Goal: Task Accomplishment & Management: Manage account settings

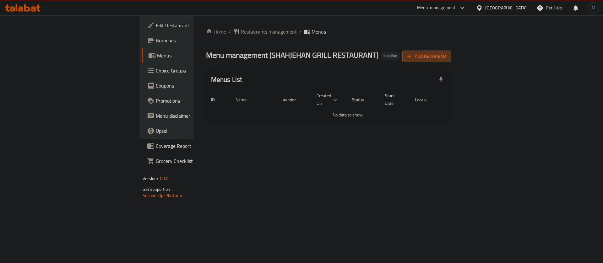
click at [446, 54] on span "Add New Menu" at bounding box center [426, 56] width 39 height 8
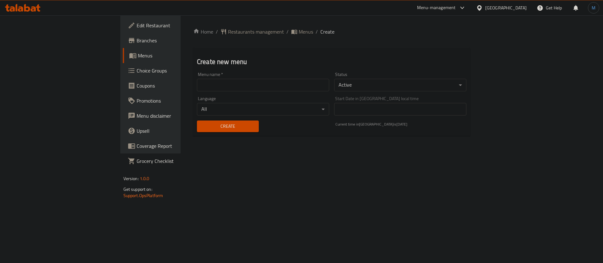
click at [279, 73] on div "Menu name   * Menu name *" at bounding box center [263, 81] width 132 height 19
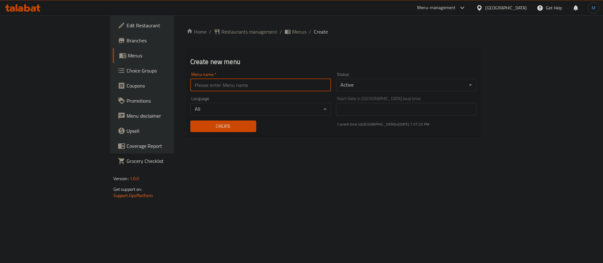
click at [275, 79] on input "text" at bounding box center [260, 85] width 141 height 13
type input "1"
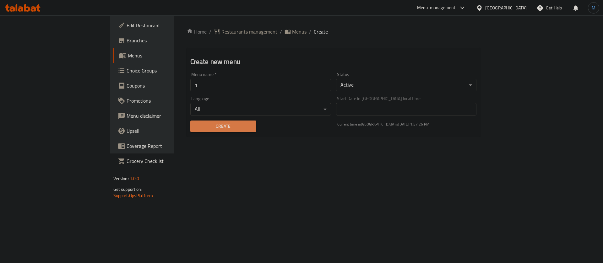
click at [195, 124] on span "Create" at bounding box center [223, 126] width 56 height 8
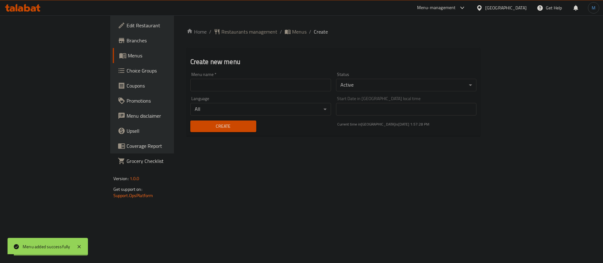
click at [292, 32] on span "Menus" at bounding box center [299, 32] width 14 height 8
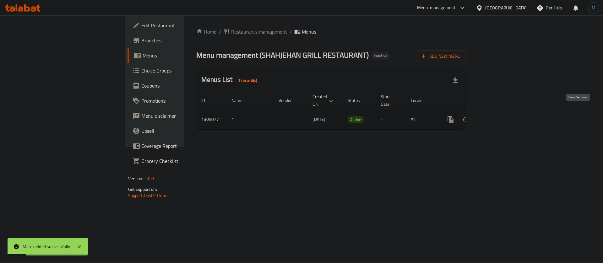
click at [500, 116] on icon "enhanced table" at bounding box center [496, 120] width 8 height 8
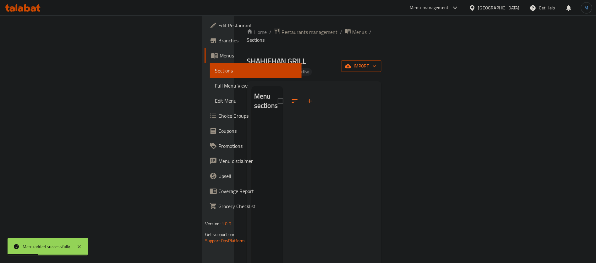
click at [381, 60] on button "import" at bounding box center [361, 66] width 40 height 12
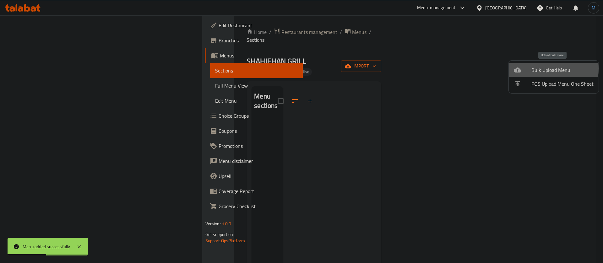
click at [527, 68] on div at bounding box center [523, 70] width 18 height 8
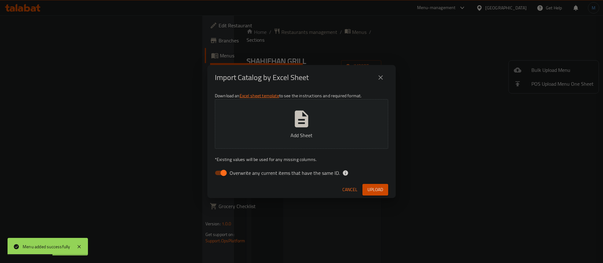
click at [277, 177] on label "Overwrite any current items that have the same ID." at bounding box center [275, 173] width 128 height 12
click at [242, 177] on input "Overwrite any current items that have the same ID." at bounding box center [224, 173] width 36 height 12
checkbox input "false"
click at [375, 182] on div "Cancel Upload" at bounding box center [301, 190] width 188 height 17
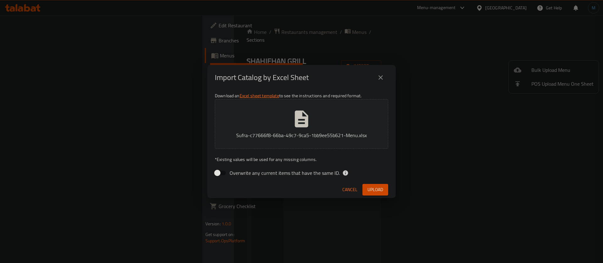
click at [376, 185] on button "Upload" at bounding box center [375, 190] width 26 height 12
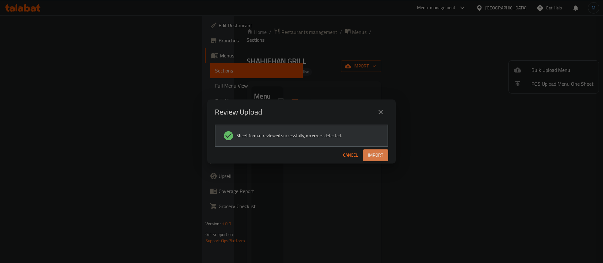
click at [383, 150] on button "Import" at bounding box center [375, 156] width 25 height 12
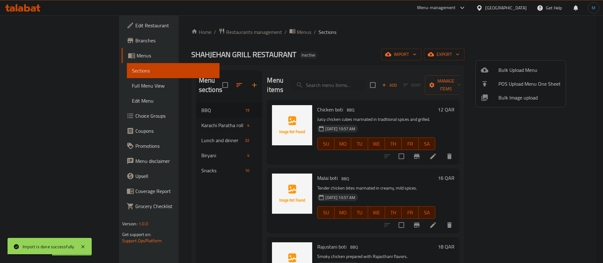
click at [193, 195] on div at bounding box center [301, 131] width 603 height 263
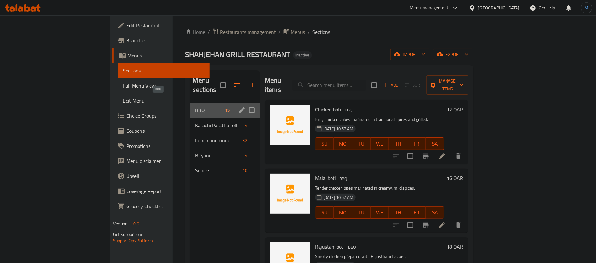
click at [195, 106] on span "BBQ" at bounding box center [208, 110] width 27 height 8
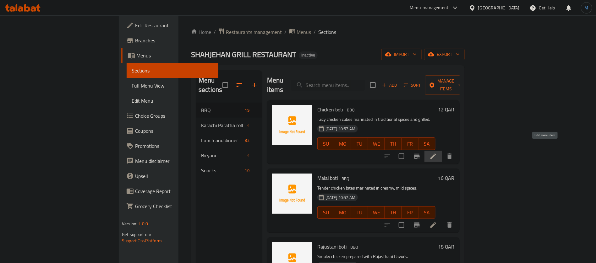
click at [437, 153] on icon at bounding box center [433, 157] width 8 height 8
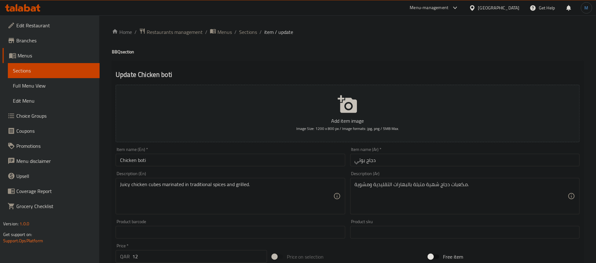
click at [237, 160] on input "Chicken boti" at bounding box center [230, 160] width 229 height 13
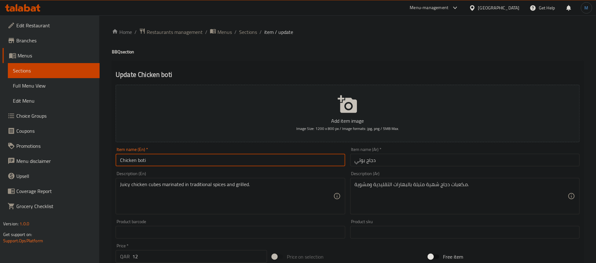
type input "Chicken Boti"
click at [436, 184] on textarea "مكعبات دجاج شهية متبلة بالبهارات التقليدية ومشوية." at bounding box center [461, 197] width 213 height 30
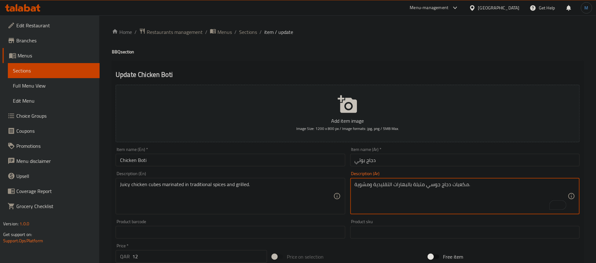
type textarea "مكعبات دجاج جوسي متبلة بالبهارات التقليدية ومشوية."
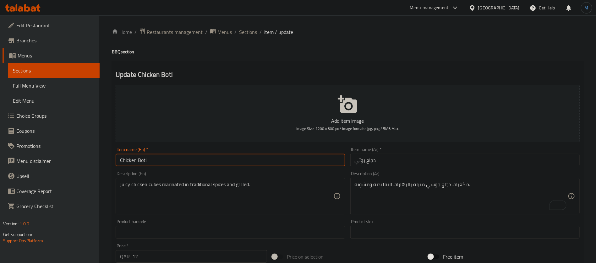
click at [292, 161] on input "Chicken Boti" at bounding box center [230, 160] width 229 height 13
drag, startPoint x: 250, startPoint y: 29, endPoint x: 373, endPoint y: 64, distance: 127.4
click at [250, 29] on span "Sections" at bounding box center [248, 32] width 18 height 8
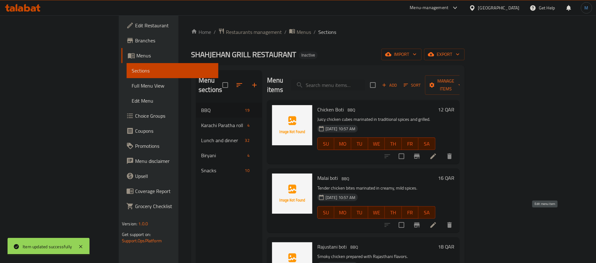
click at [436, 222] on icon at bounding box center [433, 225] width 6 height 6
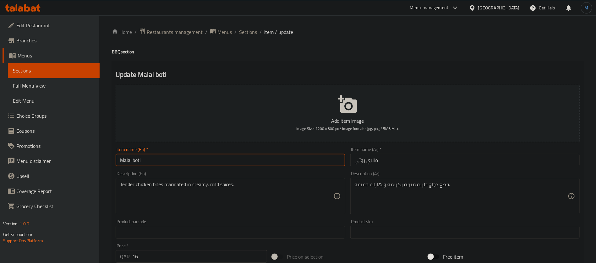
click at [331, 163] on input "Malai boti" at bounding box center [230, 160] width 229 height 13
type input "Malai Boti"
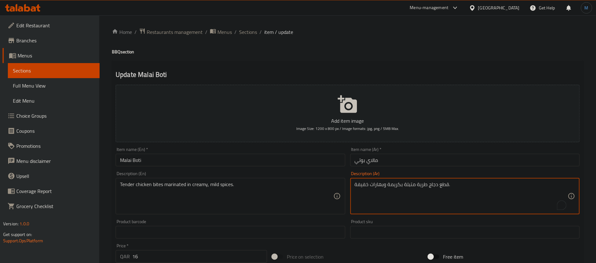
click at [421, 183] on textarea "قطع دجاج طرية متبلة بكريمة وبهارات خفيفة." at bounding box center [461, 197] width 213 height 30
type textarea "قطع دجاج تندر متبلة في بهارات كريمية خفيفة."
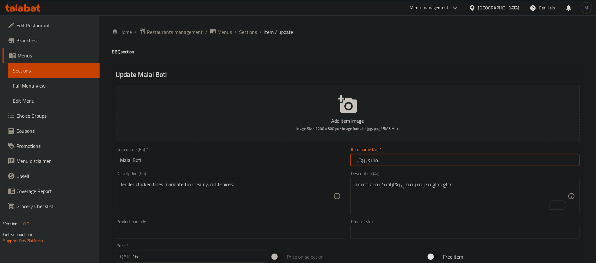
click at [392, 160] on input "مالاي بوتي" at bounding box center [464, 160] width 229 height 13
click at [253, 33] on span "Sections" at bounding box center [248, 32] width 18 height 8
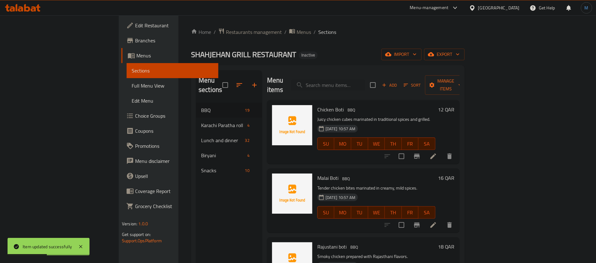
scroll to position [47, 0]
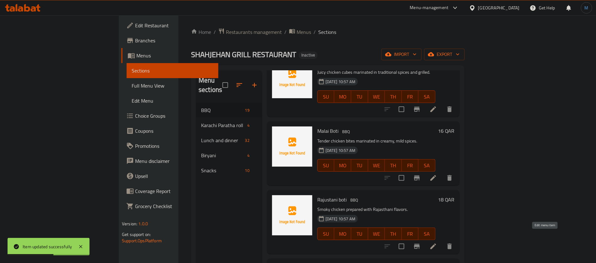
click at [437, 243] on icon at bounding box center [433, 247] width 8 height 8
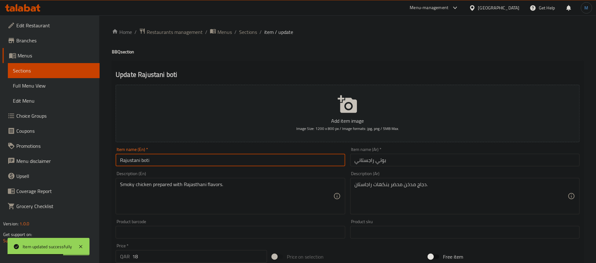
click at [266, 165] on input "Rajustani boti" at bounding box center [230, 160] width 229 height 13
type input "Rajustani Boti"
click at [368, 161] on input "بوتي راجستاني" at bounding box center [464, 160] width 229 height 13
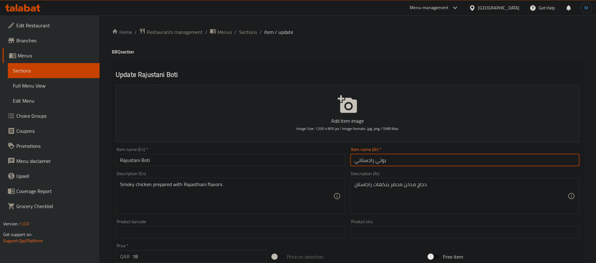
click at [368, 161] on input "بوتي راجستاني" at bounding box center [464, 160] width 229 height 13
paste input "راجستاني"
type input "راجستاني بوتي"
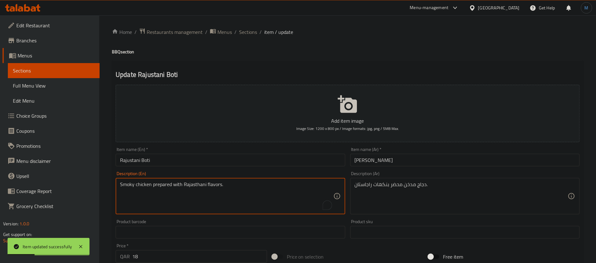
click at [194, 182] on textarea "Smoky chicken prepared with Rajasthani flavors." at bounding box center [226, 197] width 213 height 30
click at [253, 32] on span "Sections" at bounding box center [248, 32] width 18 height 8
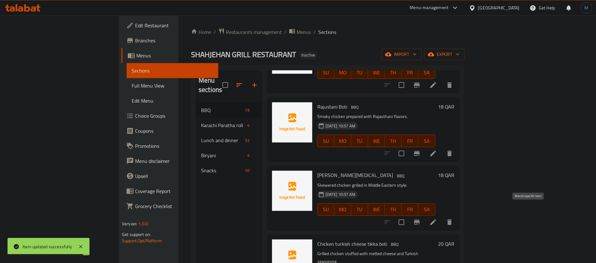
scroll to position [141, 0]
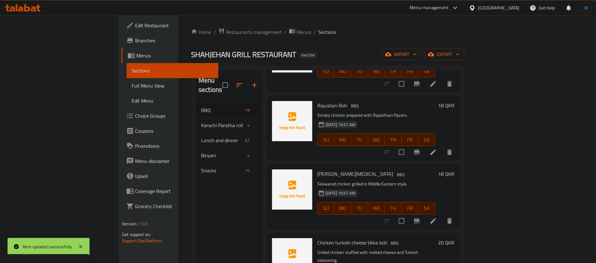
click at [436, 218] on icon at bounding box center [433, 221] width 6 height 6
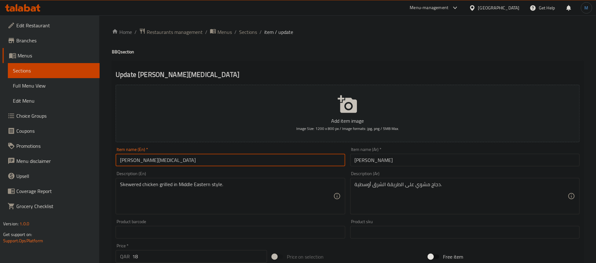
click at [293, 161] on input "Sheesh tao boti" at bounding box center [230, 160] width 229 height 13
type input "[PERSON_NAME][MEDICAL_DATA]"
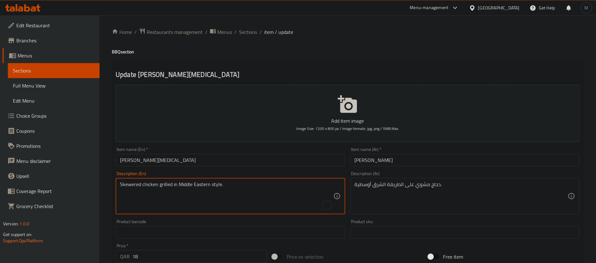
click at [126, 188] on textarea "Skewered chicken grilled in Middle Eastern style." at bounding box center [226, 197] width 213 height 30
click at [161, 185] on textarea "Skewered chicken grilled in Middle Eastern style." at bounding box center [226, 197] width 213 height 30
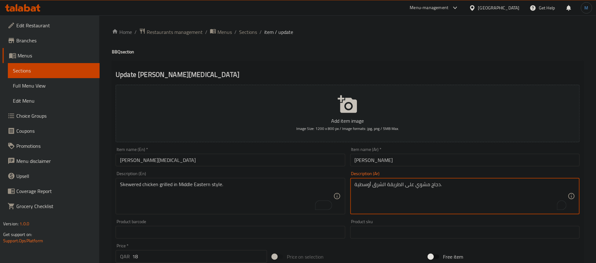
click at [433, 187] on textarea "دجاج مشوي على الطريقة الشرق أوسطية." at bounding box center [461, 197] width 213 height 30
click at [419, 188] on textarea "دجاج مشوي على الطريقة الشرق أوسطية." at bounding box center [461, 197] width 213 height 30
paste textarea "سياخ على"
type textarea "دجاج مشوي على أسياخ على الطريقة الشرق أوسطية."
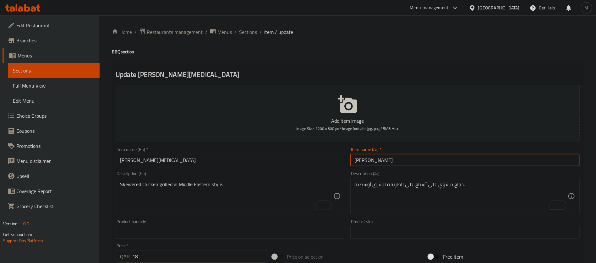
click at [408, 164] on input "شيش تاو بوتي" at bounding box center [464, 160] width 229 height 13
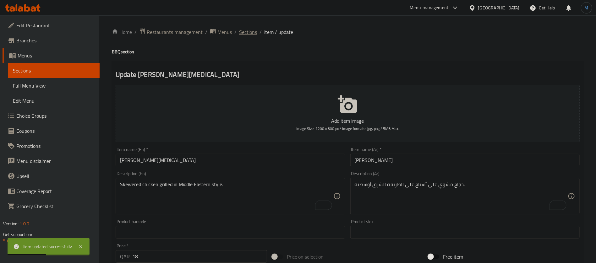
click at [243, 28] on span "Sections" at bounding box center [248, 32] width 18 height 8
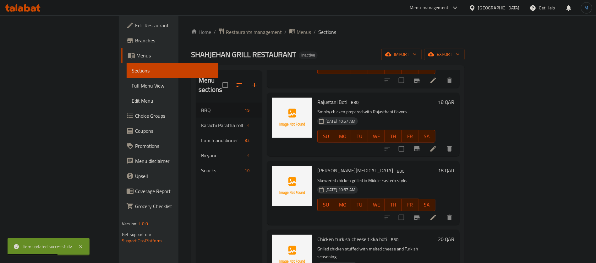
scroll to position [188, 0]
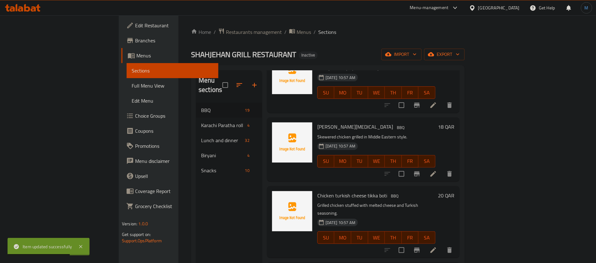
click at [437, 247] on icon at bounding box center [433, 251] width 8 height 8
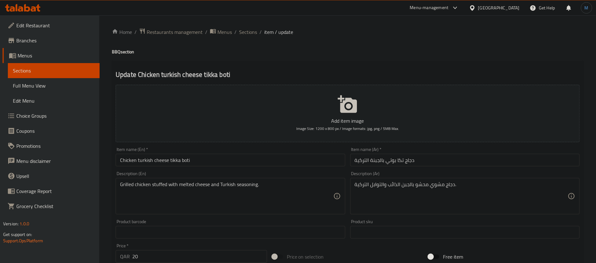
click at [254, 165] on input "Chicken turkish cheese tikka boti" at bounding box center [230, 160] width 229 height 13
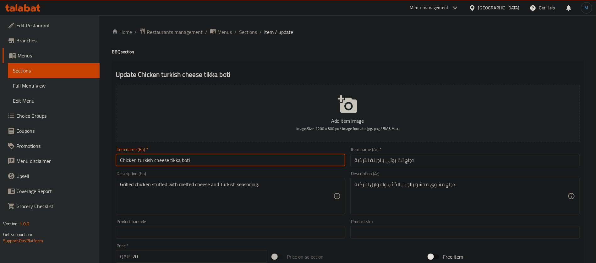
type input "Chicken Turkish Cheese Tikka Boti"
click at [254, 164] on input "Chicken Turkish Cheese Tikka Boti" at bounding box center [230, 160] width 229 height 13
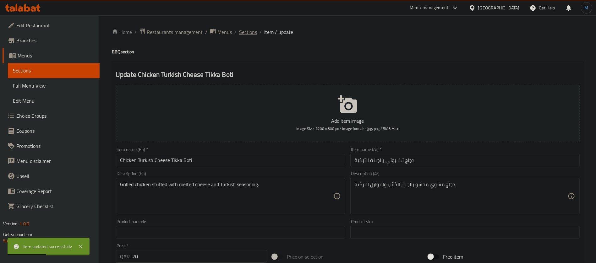
click at [255, 35] on span "Sections" at bounding box center [248, 32] width 18 height 8
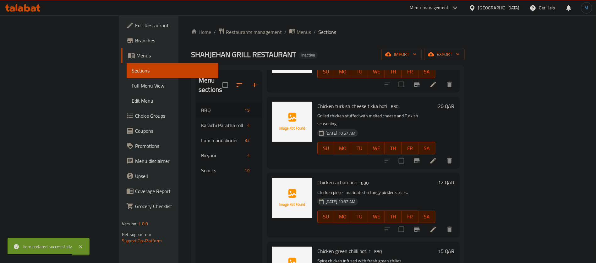
scroll to position [283, 0]
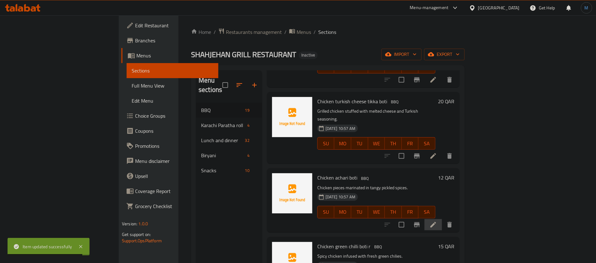
click at [442, 219] on li at bounding box center [433, 224] width 18 height 11
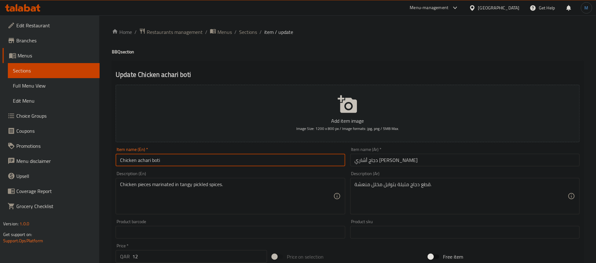
click at [245, 164] on input "Chicken achari boti" at bounding box center [230, 160] width 229 height 13
type input "Chicken Achari Boti"
click at [386, 163] on input "دجاج أشاري بوتي" at bounding box center [464, 160] width 229 height 13
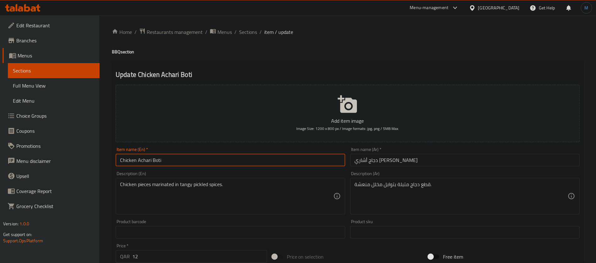
click at [247, 156] on input "Chicken Achari Boti" at bounding box center [230, 160] width 229 height 13
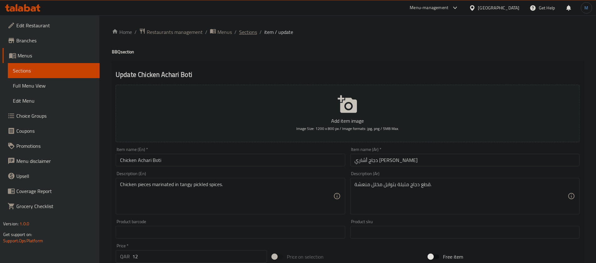
click at [248, 35] on span "Sections" at bounding box center [248, 32] width 18 height 8
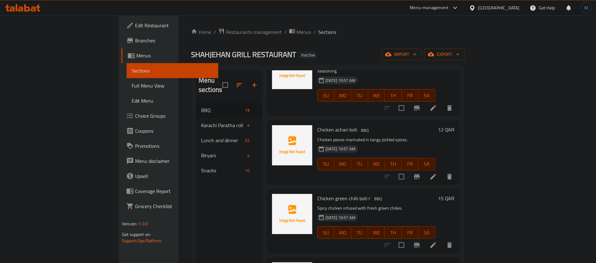
scroll to position [335, 0]
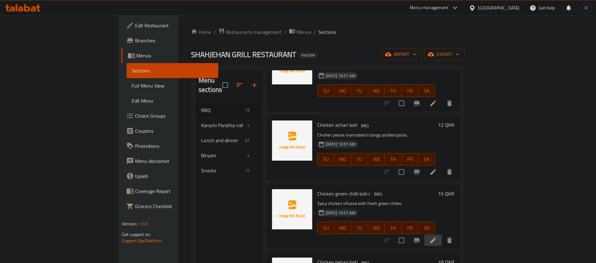
click at [442, 235] on li at bounding box center [433, 240] width 18 height 11
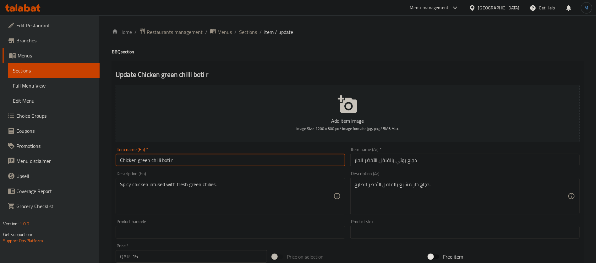
click at [290, 163] on input "Chicken green chilli boti r" at bounding box center [230, 160] width 229 height 13
type input "Chicken Green Chilli Boti R"
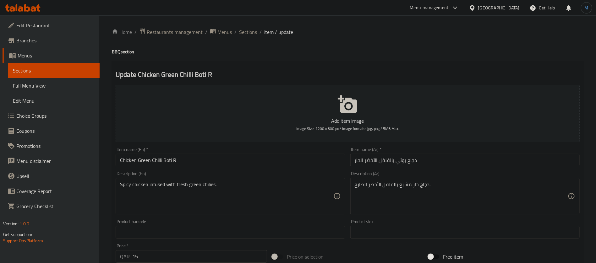
drag, startPoint x: 464, startPoint y: 147, endPoint x: 465, endPoint y: 158, distance: 11.3
click at [465, 148] on div "Item name (Ar)   * دجاج بوتي بالفلفل الأخضر الحار Item name (Ar) *" at bounding box center [464, 156] width 229 height 19
click at [465, 159] on input "دجاج بوتي بالفلفل الأخضر الحار" at bounding box center [464, 160] width 229 height 13
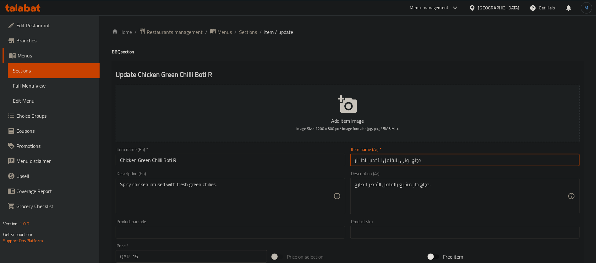
type input "دجاج بوتي بالفلفل الأخضر الحار ار"
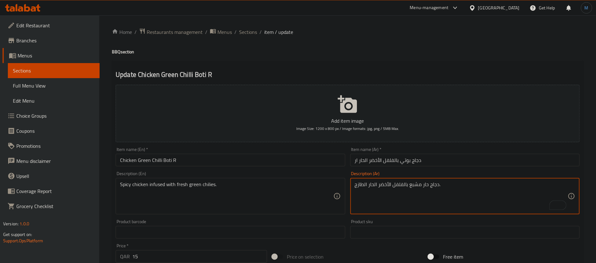
type textarea "دجاج حار مشبع بالفلفل الأخضر الحار الطازج."
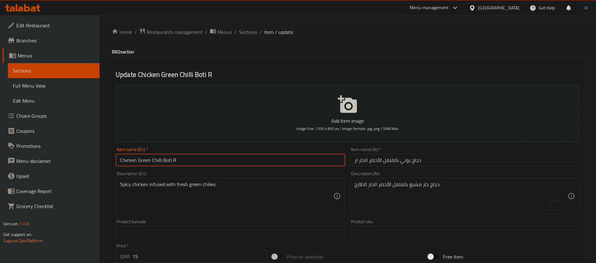
click at [211, 158] on input "Chicken Green Chilli Boti R" at bounding box center [230, 160] width 229 height 13
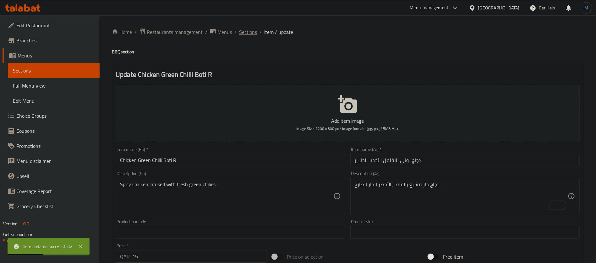
click at [245, 35] on span "Sections" at bounding box center [248, 32] width 18 height 8
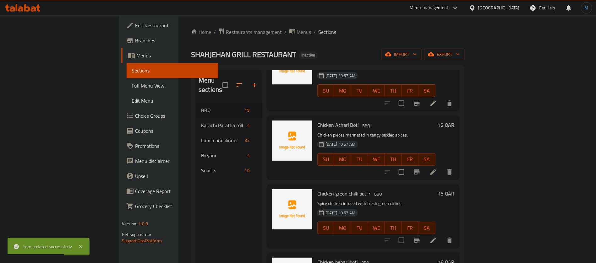
scroll to position [383, 0]
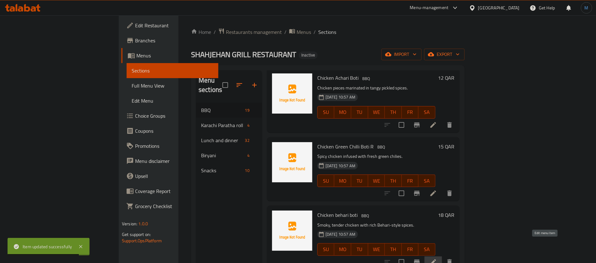
click at [437, 259] on icon at bounding box center [433, 263] width 8 height 8
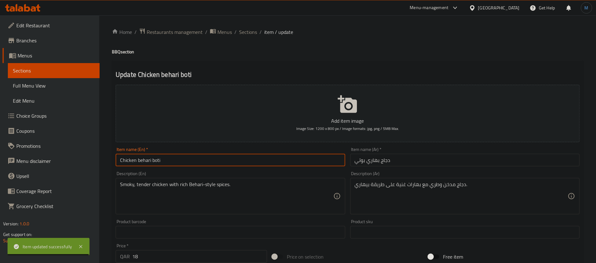
click at [241, 165] on input "Chicken behari boti" at bounding box center [230, 160] width 229 height 13
click at [133, 163] on input "Chicken Behari Boti" at bounding box center [230, 160] width 229 height 13
drag, startPoint x: 133, startPoint y: 163, endPoint x: 142, endPoint y: 164, distance: 9.6
click at [142, 164] on input "Chicken Behari Boti" at bounding box center [230, 160] width 229 height 13
paste input "i"
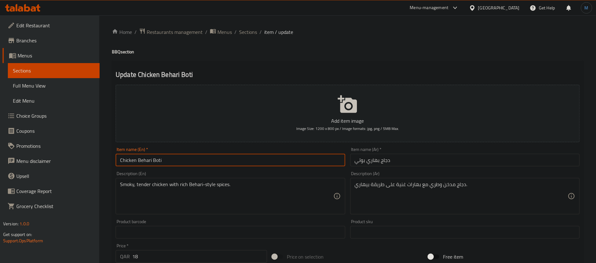
paste input "i"
type input "Chicken Behari Boti"
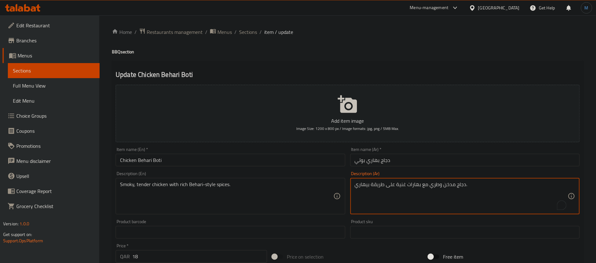
click at [436, 183] on textarea "دجاج مدخن وطري مع بهارات غنية على طريقة بيهاري." at bounding box center [461, 197] width 213 height 30
type textarea "دجاج مدخن وتندر مع بهارات غنية على طريقة بيهاري."
type textarea "دجاج مدخن تندر مع بهارات غنية على طريقة بيهاري."
click at [273, 162] on input "Chicken Behari Boti" at bounding box center [230, 160] width 229 height 13
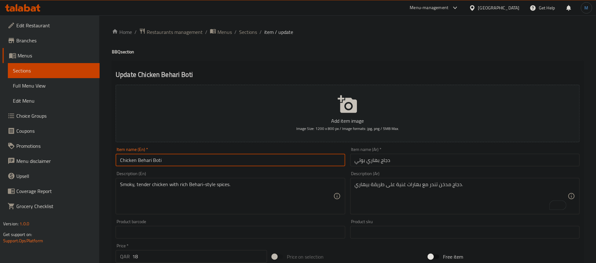
click at [248, 35] on span "Sections" at bounding box center [248, 32] width 18 height 8
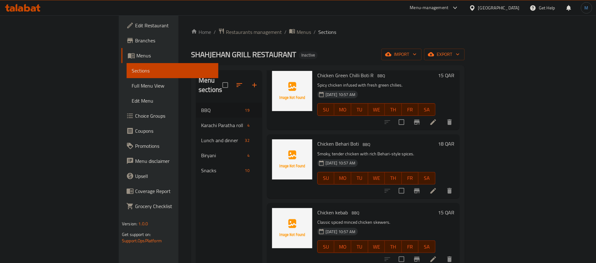
scroll to position [473, 0]
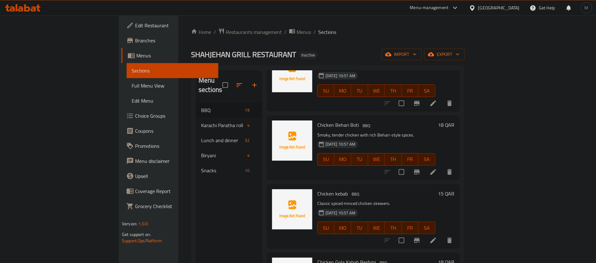
click at [437, 237] on icon at bounding box center [433, 241] width 8 height 8
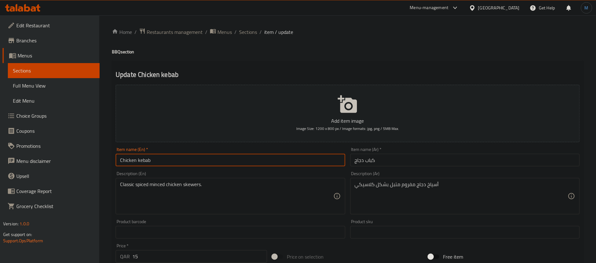
click at [242, 163] on input "Chicken kebab" at bounding box center [230, 160] width 229 height 13
type input "Chicken Kebab"
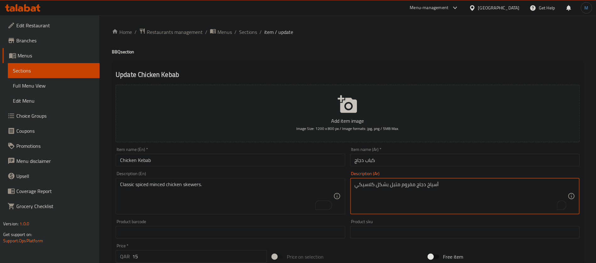
click at [382, 191] on textarea "أسياخ دجاج مفروم متبل بشكل كلاسيكي" at bounding box center [461, 197] width 213 height 30
click at [449, 180] on div "أسياخ دجاج مفروم متبل كلاسيكي Description (Ar)" at bounding box center [464, 196] width 229 height 36
click at [448, 188] on textarea "أسياخ دجاج مفروم متبل كلاسيكي" at bounding box center [461, 197] width 213 height 30
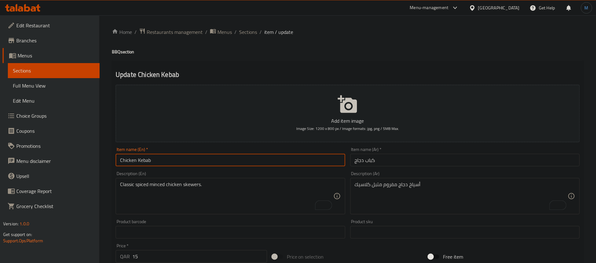
click at [308, 158] on input "Chicken Kebab" at bounding box center [230, 160] width 229 height 13
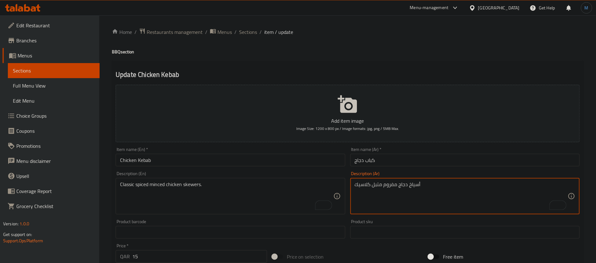
click at [362, 185] on textarea "أسياخ دجاج مفروم متبل كلاسيك" at bounding box center [461, 197] width 213 height 30
click at [367, 184] on textarea "أسياخ دجاج مفروم متبل كلاسيك" at bounding box center [461, 197] width 213 height 30
paste textarea "لاسيك"
click at [440, 198] on textarea "أسياخ دجاج مفروم كلاسيك متبل" at bounding box center [461, 197] width 213 height 30
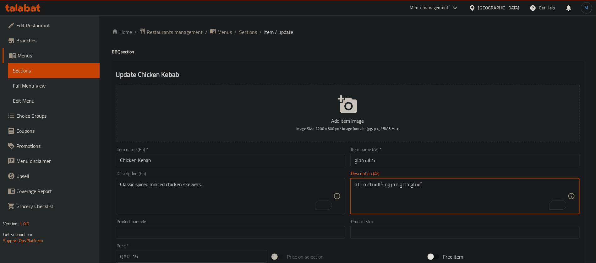
type textarea "أسياخ دجاج مفروم كلاسيك متبلة"
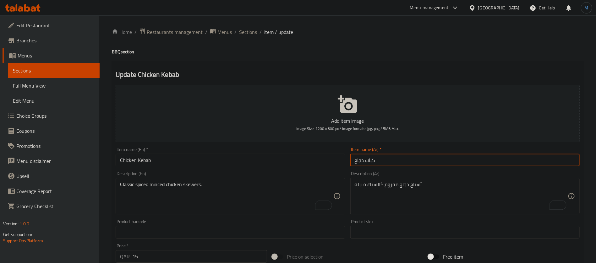
click at [379, 164] on input "كباب دجاج" at bounding box center [464, 160] width 229 height 13
click at [253, 33] on span "Sections" at bounding box center [248, 32] width 18 height 8
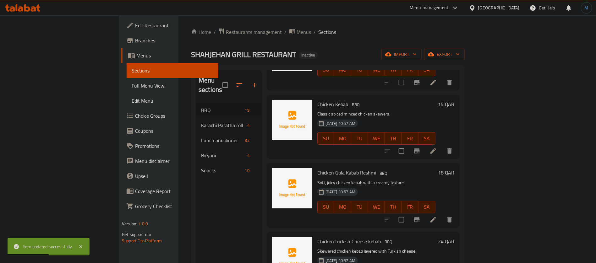
scroll to position [567, 0]
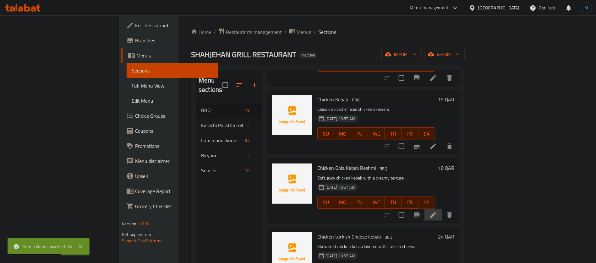
click at [442, 210] on li at bounding box center [433, 215] width 18 height 11
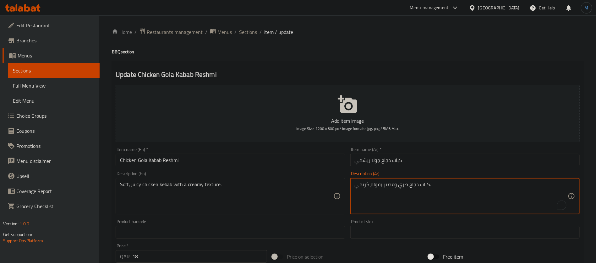
click at [406, 186] on textarea "كباب دجاج طري وعصير بقوام كريمي." at bounding box center [461, 197] width 213 height 30
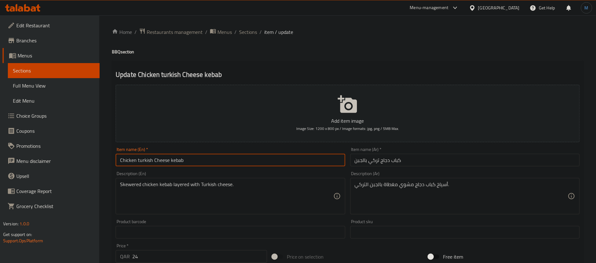
click at [303, 164] on input "Chicken turkish Cheese kebab" at bounding box center [230, 160] width 229 height 13
type input "Chicken Turkish Cheese Kebab"
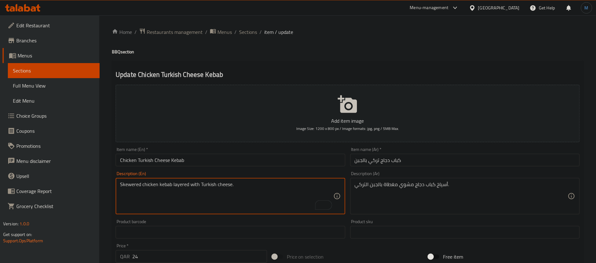
drag, startPoint x: 127, startPoint y: 185, endPoint x: 161, endPoint y: 185, distance: 34.2
click at [161, 185] on textarea "Skewered chicken kebab layered with Turkish cheese." at bounding box center [226, 197] width 213 height 30
click at [184, 183] on textarea "Skewered chicken kebab layered with Turkish cheese." at bounding box center [226, 197] width 213 height 30
drag, startPoint x: 184, startPoint y: 183, endPoint x: 251, endPoint y: 186, distance: 67.6
click at [251, 186] on textarea "Skewered chicken kebab layered with Turkish cheese." at bounding box center [226, 197] width 213 height 30
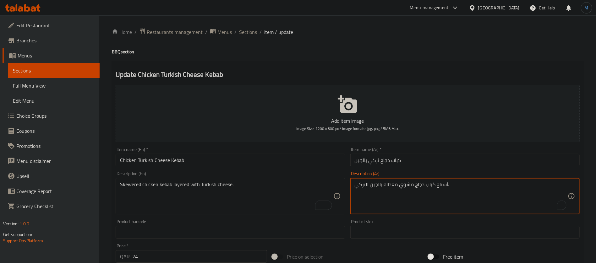
click at [393, 185] on textarea "أسياخ كباب دجاج مشوي مغطاة بالجبن التركي." at bounding box center [461, 197] width 213 height 30
click at [361, 187] on textarea "أسياخ كباب دجاج مشوي مغطاة بالجبن التركي." at bounding box center [461, 197] width 213 height 30
paste textarea "طبقات من الجبن التركي."
click at [404, 187] on textarea "أسياخ كباب دجاج مشوي طبقات من الجبن التركي.." at bounding box center [461, 197] width 213 height 30
click at [381, 166] on div "Item name (Ar)   * كباب دجاج تركي بالجبن Item name (Ar) *" at bounding box center [465, 157] width 234 height 24
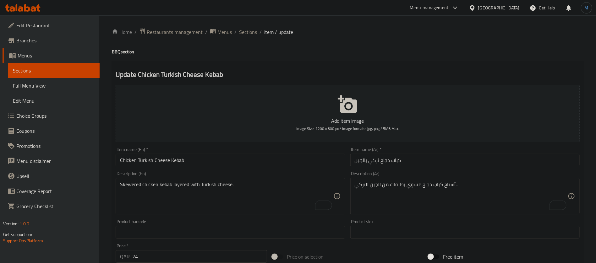
click at [391, 162] on input "كباب دجاج تركي بالجبن" at bounding box center [464, 160] width 229 height 13
type textarea "أسياخ كباب دجاج مشوي بطبقات من الجبن التركي"
click at [468, 159] on input "كباب دجاج تركي بالجبن" at bounding box center [464, 160] width 229 height 13
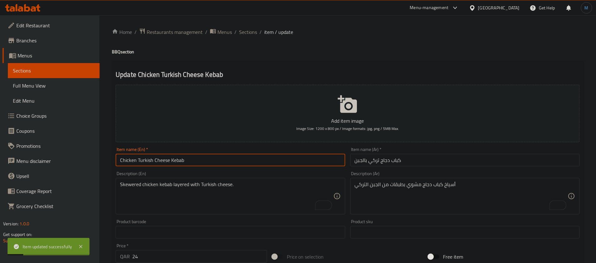
click at [332, 165] on input "Chicken Turkish Cheese Kebab" at bounding box center [230, 160] width 229 height 13
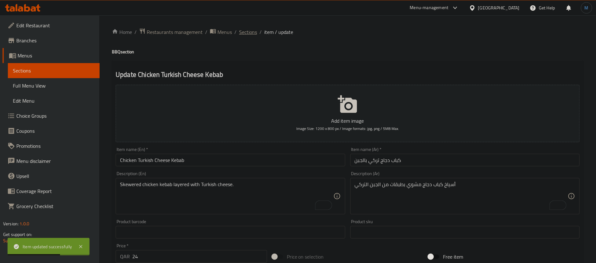
click at [254, 34] on span "Sections" at bounding box center [248, 32] width 18 height 8
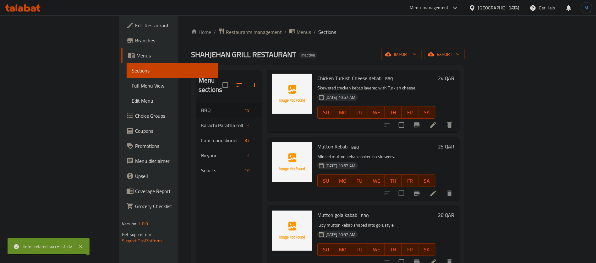
scroll to position [678, 0]
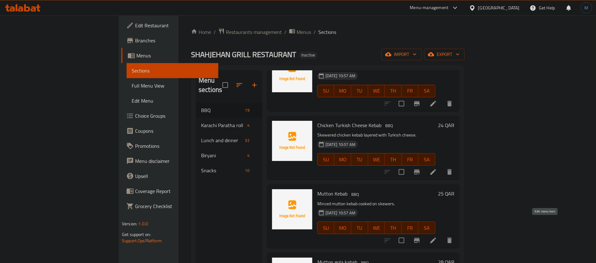
click at [437, 237] on icon at bounding box center [433, 241] width 8 height 8
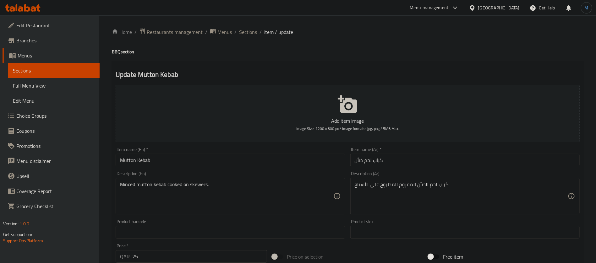
click at [305, 171] on div "Description (En) Minced mutton kebab cooked on skewers. Description (En)" at bounding box center [230, 192] width 229 height 43
click at [304, 153] on div "Item name (En)   * Mutton Kebab Item name (En) *" at bounding box center [230, 156] width 229 height 19
click at [303, 159] on input "Mutton Kebab" at bounding box center [230, 160] width 229 height 13
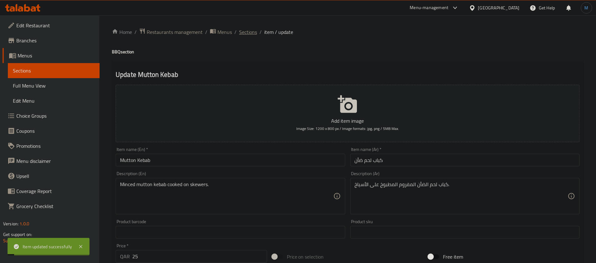
click at [240, 30] on span "Sections" at bounding box center [248, 32] width 18 height 8
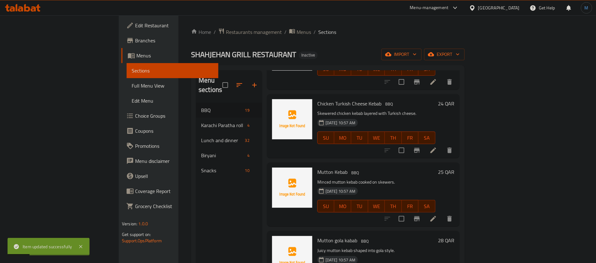
scroll to position [747, 0]
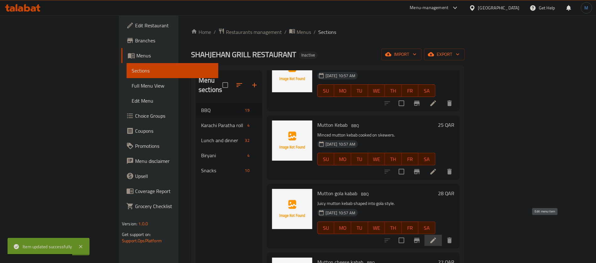
click at [437, 237] on icon at bounding box center [433, 241] width 8 height 8
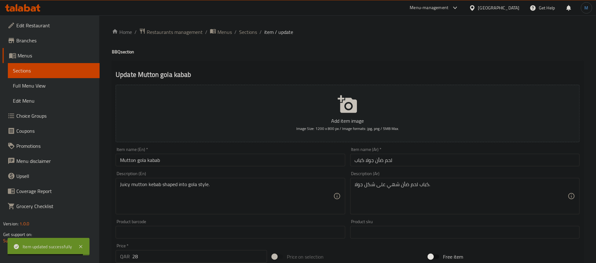
click at [220, 156] on input "Mutton gola kabab" at bounding box center [230, 160] width 229 height 13
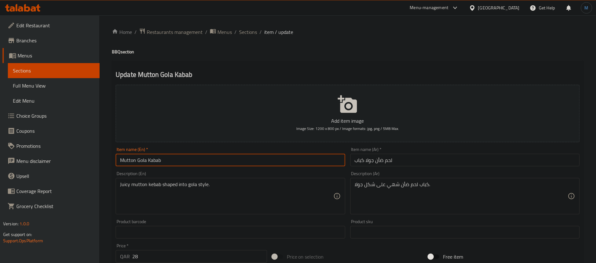
click at [220, 156] on input "Mutton Gola Kabab" at bounding box center [230, 160] width 229 height 13
type input "Mutton Gola Kebab"
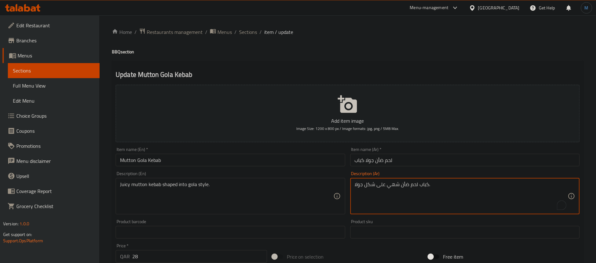
click at [394, 182] on textarea "كباب لحم ضأن شهي على شكل جولا." at bounding box center [461, 197] width 213 height 30
type textarea "كباب لحم ضأن جوسي على شكل جولا."
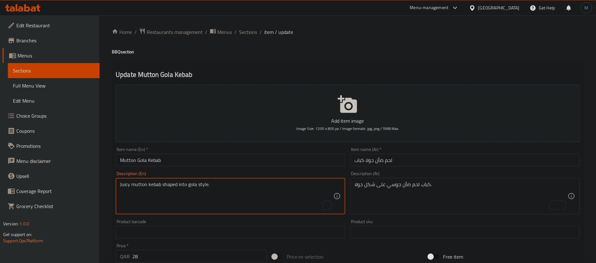
drag, startPoint x: 174, startPoint y: 187, endPoint x: 286, endPoint y: 187, distance: 112.4
click at [286, 187] on textarea "Juicy mutton kebab shaped into gola style." at bounding box center [226, 197] width 213 height 30
click at [386, 156] on input "لحم ضأن جولا كباب" at bounding box center [464, 160] width 229 height 13
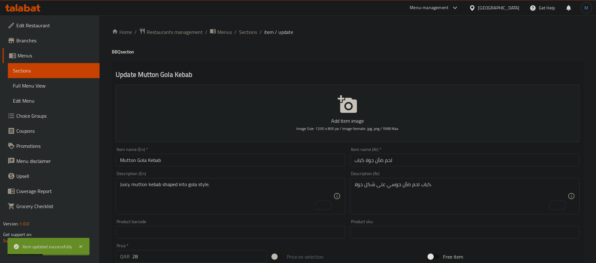
click at [245, 26] on div "Home / Restaurants management / Menus / Sections / item / update BBQ section Up…" at bounding box center [347, 229] width 497 height 428
click at [246, 31] on span "Sections" at bounding box center [248, 32] width 18 height 8
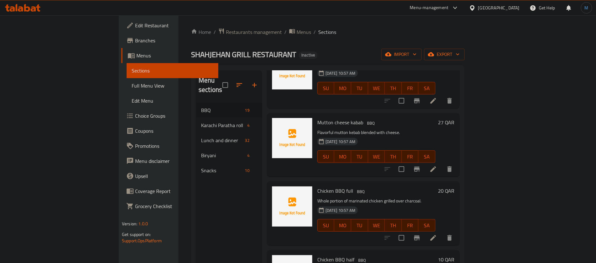
scroll to position [889, 0]
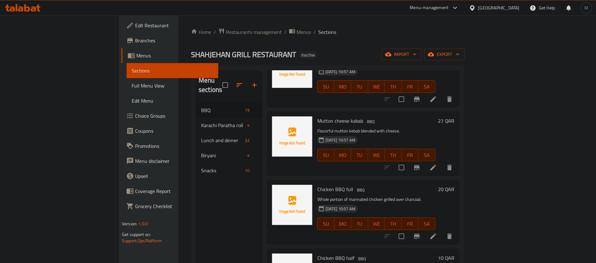
click at [442, 162] on li at bounding box center [433, 167] width 18 height 11
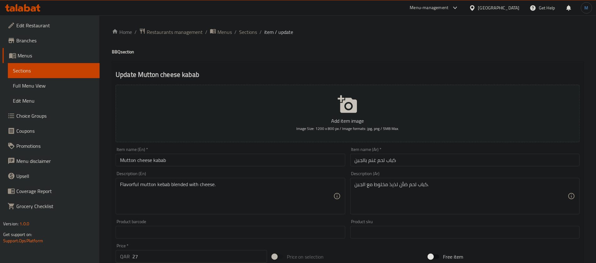
click at [375, 159] on input "كباب لحم غنم بالجبن" at bounding box center [464, 160] width 229 height 13
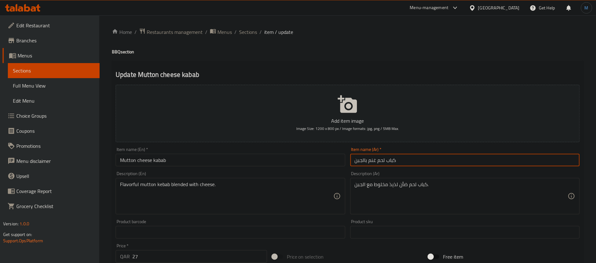
click at [375, 159] on input "كباب لحم غنم بالجبن" at bounding box center [464, 160] width 229 height 13
type input "كباب لحم ضأن بالجبن"
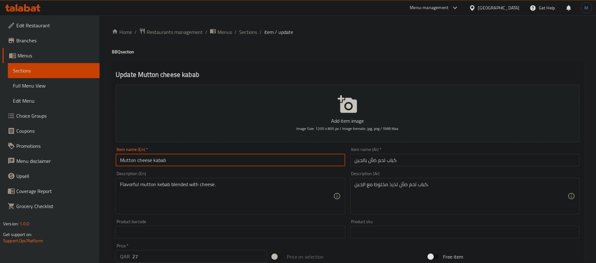
click at [267, 162] on input "Mutton cheese kabab" at bounding box center [230, 160] width 229 height 13
type input "Mutton Cheese Kebab"
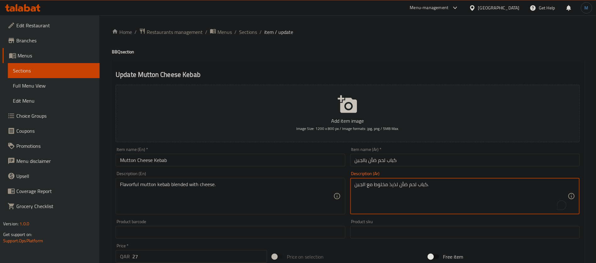
click at [381, 183] on textarea "كباب لحم ضأن لذيذ مخلوط مع الجبن." at bounding box center [461, 197] width 213 height 30
type textarea "كباب لحم ضأن لذيذ ممزوج مع الجبن."
click at [234, 158] on input "Mutton Cheese Kebab" at bounding box center [230, 160] width 229 height 13
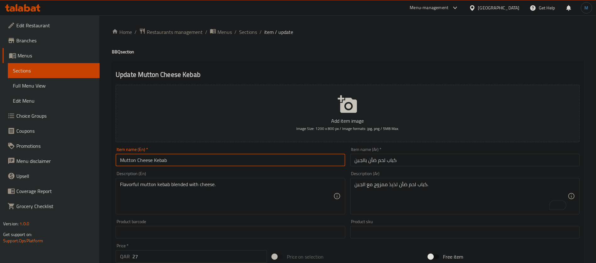
click at [245, 166] on input "Mutton Cheese Kebab" at bounding box center [230, 160] width 229 height 13
click at [244, 161] on input "Mutton Cheese Kebab" at bounding box center [230, 160] width 229 height 13
click at [244, 39] on div "Home / Restaurants management / Menus / Sections / item / update BBQ section Up…" at bounding box center [347, 229] width 471 height 403
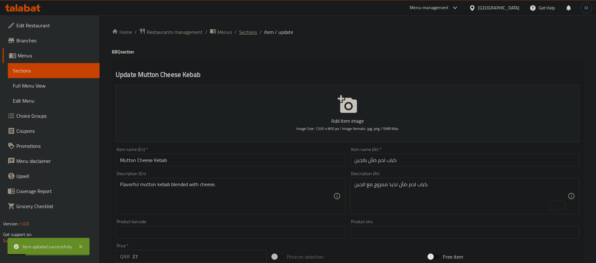
click at [246, 31] on span "Sections" at bounding box center [248, 32] width 18 height 8
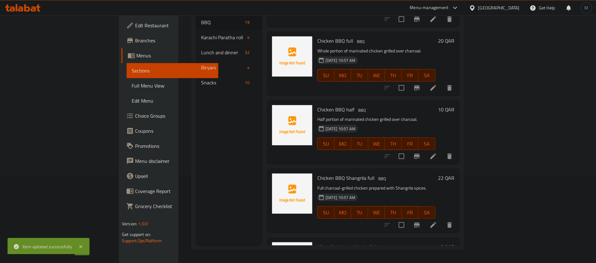
scroll to position [868, 0]
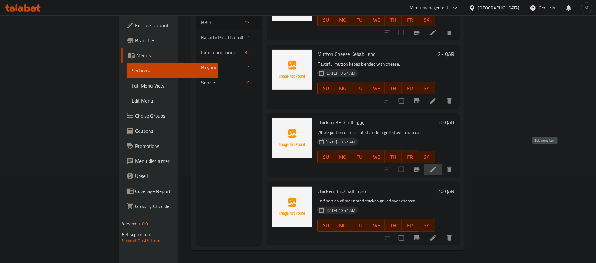
click at [437, 166] on icon at bounding box center [433, 170] width 8 height 8
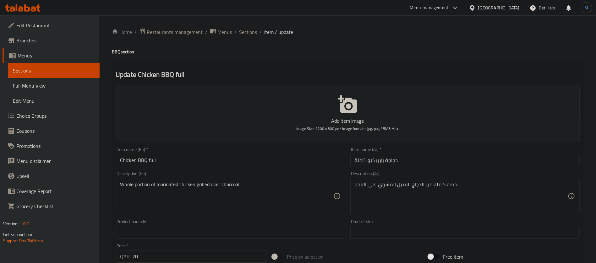
click at [240, 160] on input "Chicken BBQ full" at bounding box center [230, 160] width 229 height 13
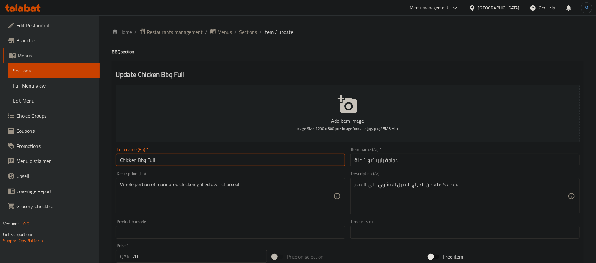
click at [142, 159] on input "Chicken Bbq Full" at bounding box center [230, 160] width 229 height 13
type input "Chicken BBQ Full"
click at [434, 162] on input "دجاجة باربيكيو كاملة" at bounding box center [464, 160] width 229 height 13
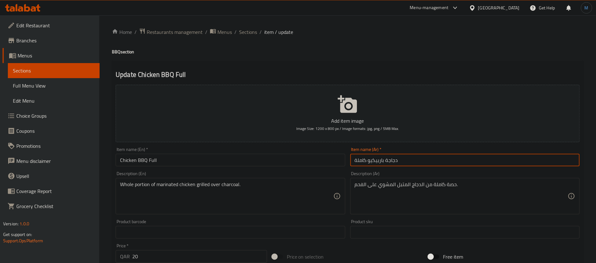
click at [226, 155] on input "Chicken BBQ Full" at bounding box center [230, 160] width 229 height 13
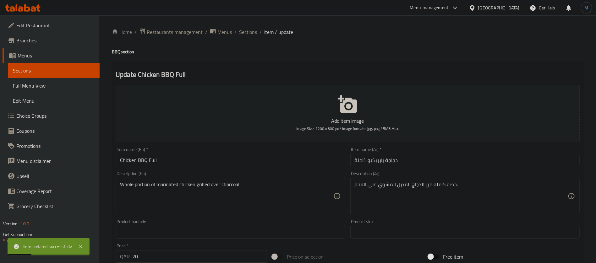
click at [246, 37] on div "Home / Restaurants management / Menus / Sections / item / update BBQ section Up…" at bounding box center [347, 229] width 471 height 403
click at [248, 34] on span "Sections" at bounding box center [248, 32] width 18 height 8
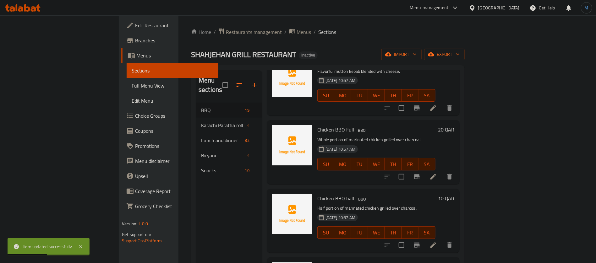
scroll to position [953, 0]
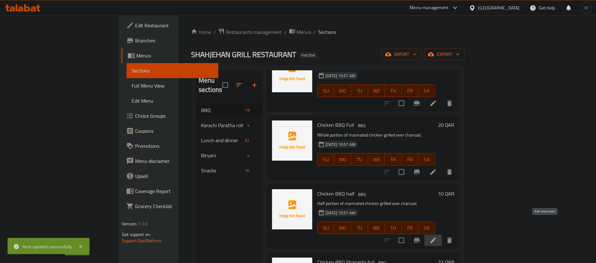
click at [436, 238] on icon at bounding box center [433, 241] width 6 height 6
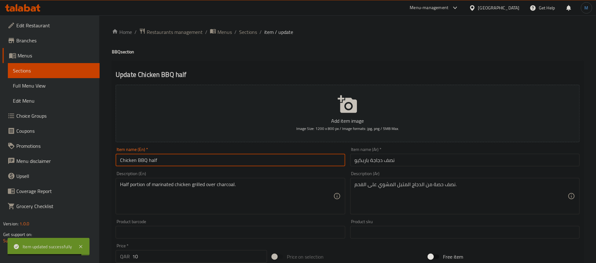
click at [234, 165] on input "Chicken BBQ half" at bounding box center [230, 160] width 229 height 13
click at [235, 161] on input "Chicken BBQ half" at bounding box center [230, 160] width 229 height 13
type input "Chicken BBQ Half"
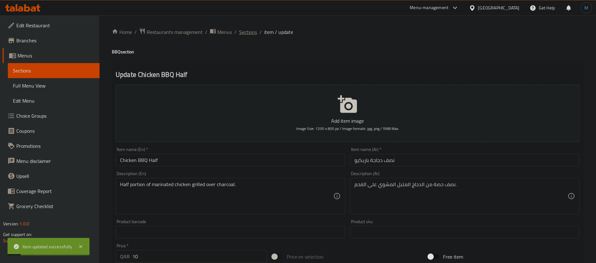
click at [255, 33] on span "Sections" at bounding box center [248, 32] width 18 height 8
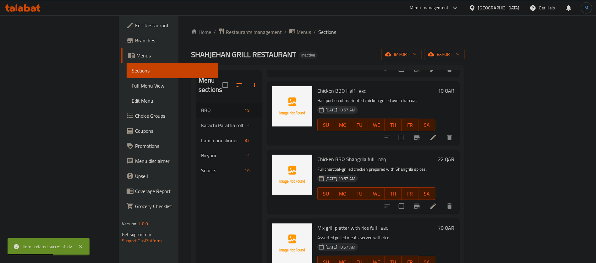
scroll to position [88, 0]
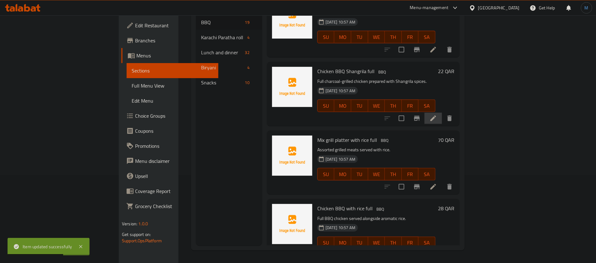
click at [442, 113] on li at bounding box center [433, 118] width 18 height 11
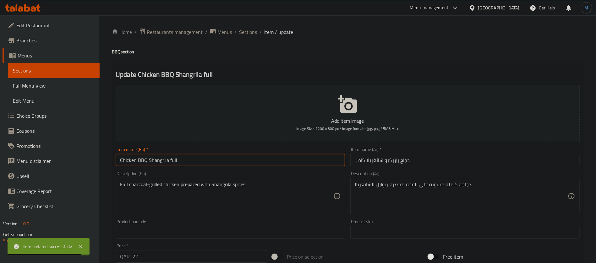
click at [233, 155] on input "Chicken BBQ Shangrila full" at bounding box center [230, 160] width 229 height 13
click at [164, 160] on input "Chicken BBQ Shangrila full" at bounding box center [230, 160] width 229 height 13
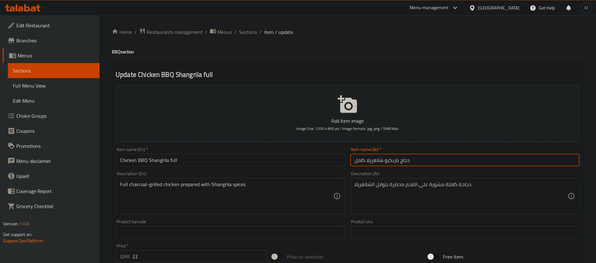
click at [403, 161] on input "دجاج باربكيو شانغريلا كامل" at bounding box center [464, 160] width 229 height 13
drag, startPoint x: 403, startPoint y: 161, endPoint x: 369, endPoint y: 166, distance: 34.3
click at [369, 166] on input "دجاج باربكيو شانغريلا كامل" at bounding box center [464, 160] width 229 height 13
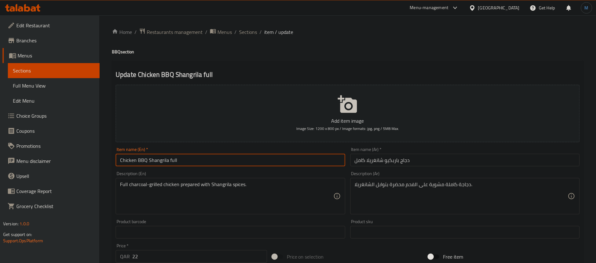
click at [121, 160] on input "Chicken BBQ Shangrila full" at bounding box center [230, 160] width 229 height 13
drag, startPoint x: 121, startPoint y: 160, endPoint x: 155, endPoint y: 164, distance: 34.4
click at [155, 164] on input "Chicken BBQ Shangrila full" at bounding box center [230, 160] width 229 height 13
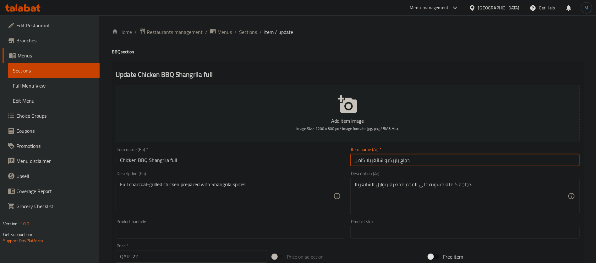
click at [373, 161] on input "دجاج باربكيو شانغريلا كامل" at bounding box center [464, 160] width 229 height 13
click at [378, 160] on input "دجاج باربكيو شانجريلا كامل" at bounding box center [464, 160] width 229 height 13
type input "دجاج باربكيو شانجريلا كامل"
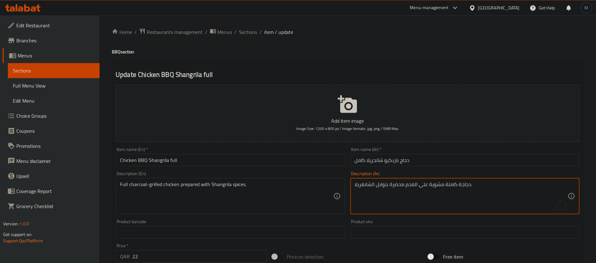
click at [370, 186] on textarea "دجاجة كاملة مشوية على الفحم محضرة بتوابل الشانغريلا." at bounding box center [461, 197] width 213 height 30
paste textarea "شانجريلا"
type textarea "دجاجة كاملة مشوية على الفحم محضرة بتوابل الشانجريلا ."
click at [379, 158] on input "دجاج باربكيو شانجريلا كامل" at bounding box center [464, 160] width 229 height 13
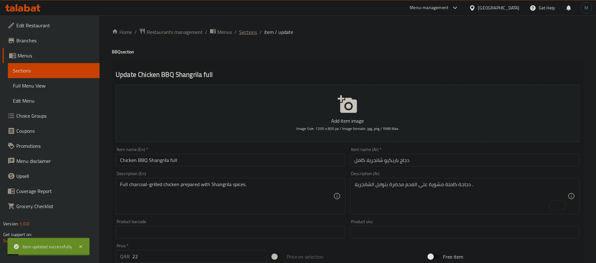
click at [250, 31] on span "Sections" at bounding box center [248, 32] width 18 height 8
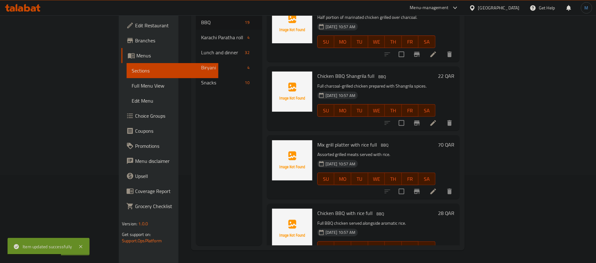
scroll to position [1056, 0]
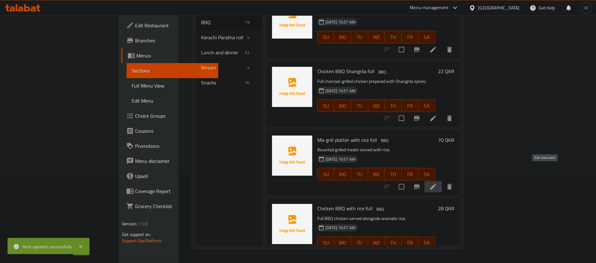
click at [437, 183] on icon at bounding box center [433, 187] width 8 height 8
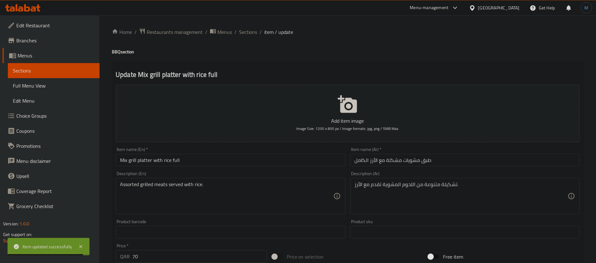
click at [258, 163] on input "Mix grill platter with rice full" at bounding box center [230, 160] width 229 height 13
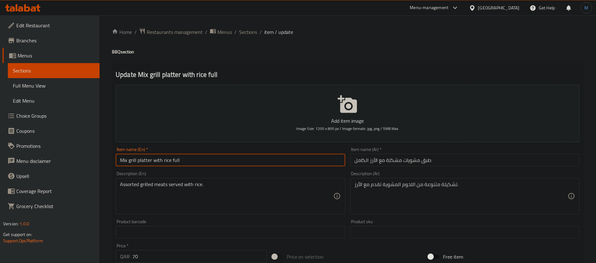
type input "Mix Grill Platter with Rice Full"
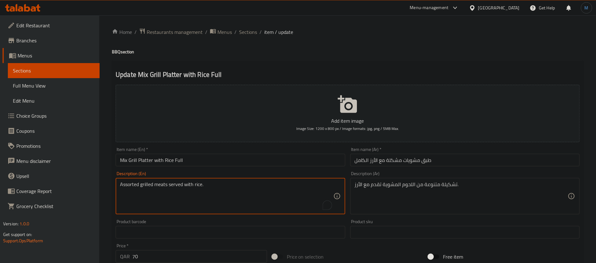
click at [259, 200] on textarea "Assorted grilled meats served with rice." at bounding box center [226, 197] width 213 height 30
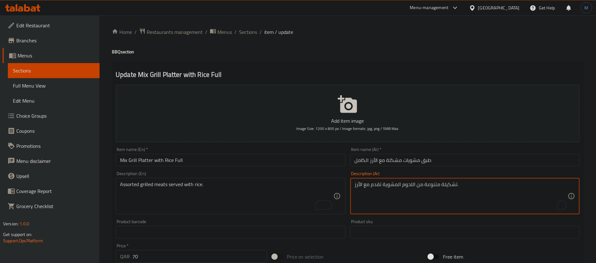
click at [433, 164] on input "طبق مشويات مشكلة مع الأرز الكامل" at bounding box center [464, 160] width 229 height 13
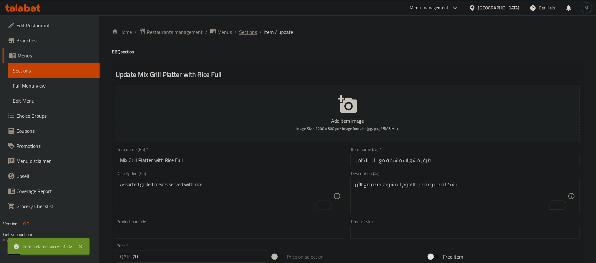
click at [255, 29] on span "Sections" at bounding box center [248, 32] width 18 height 8
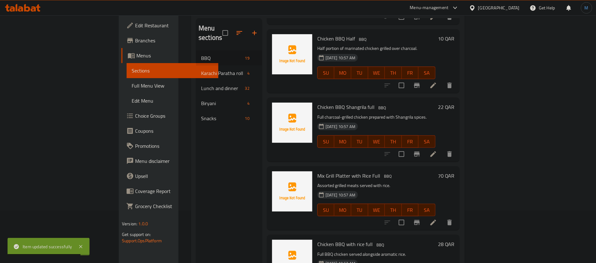
scroll to position [88, 0]
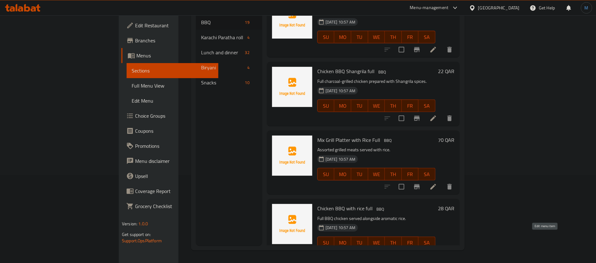
click at [437, 252] on icon at bounding box center [433, 256] width 8 height 8
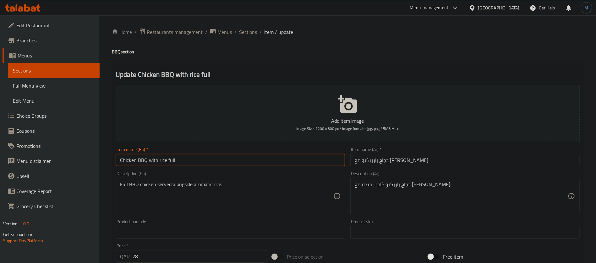
click at [161, 160] on input "Chicken BBQ with rice full" at bounding box center [230, 160] width 229 height 13
drag, startPoint x: 161, startPoint y: 160, endPoint x: 195, endPoint y: 163, distance: 34.8
click at [195, 163] on input "Chicken BBQ with rice full" at bounding box center [230, 160] width 229 height 13
type input "Chicken BBQ with Rice full"
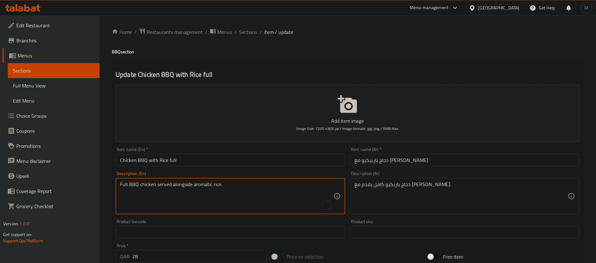
click at [186, 185] on textarea "Full BBQ chicken served alongside aromatic rice." at bounding box center [226, 197] width 213 height 30
click at [162, 186] on textarea "Full BBQ chicken served alongside aromatic rice." at bounding box center [226, 197] width 213 height 30
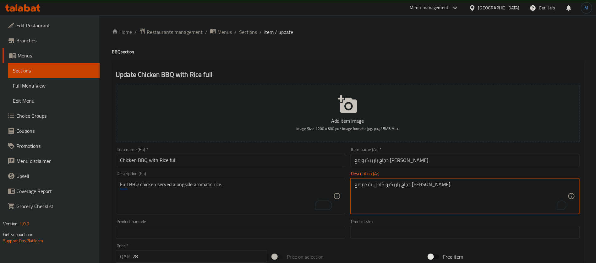
paste textarea "جنبًا إلى جنب"
type textarea "دجاج باربكيو كامل يقدم جنبًا إلى جنب مع [PERSON_NAME]."
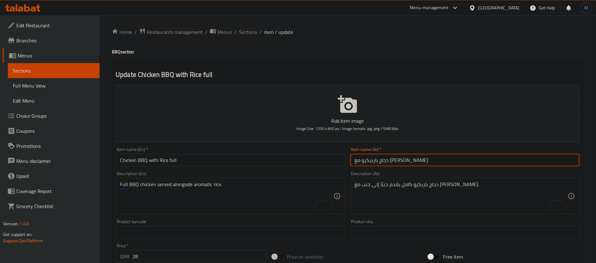
click at [420, 162] on input "دجاج باربيكيو مع [PERSON_NAME]" at bounding box center [464, 160] width 229 height 13
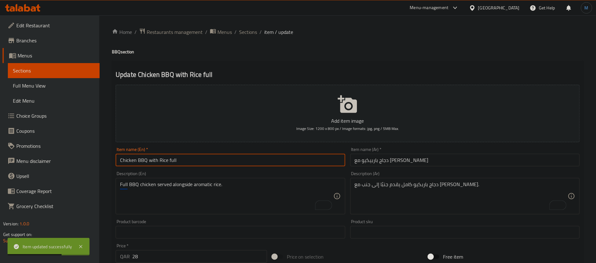
click at [256, 162] on input "Chicken BBQ with Rice full" at bounding box center [230, 160] width 229 height 13
click at [245, 32] on span "Sections" at bounding box center [248, 32] width 18 height 8
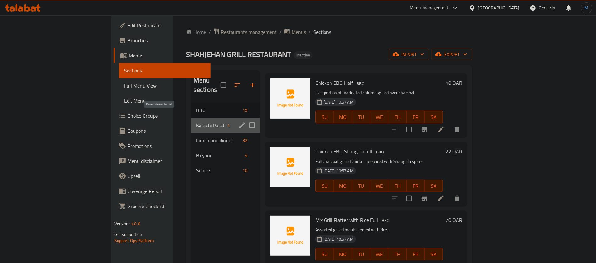
click at [196, 122] on span "Karachi Paratha roll" at bounding box center [210, 126] width 29 height 8
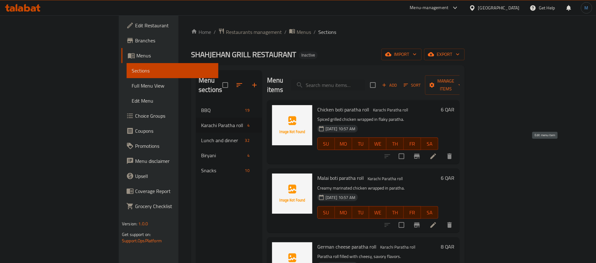
click at [436, 154] on icon at bounding box center [433, 157] width 6 height 6
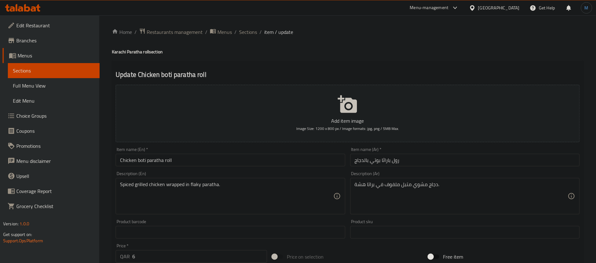
click at [242, 159] on input "Chicken boti paratha roll" at bounding box center [230, 160] width 229 height 13
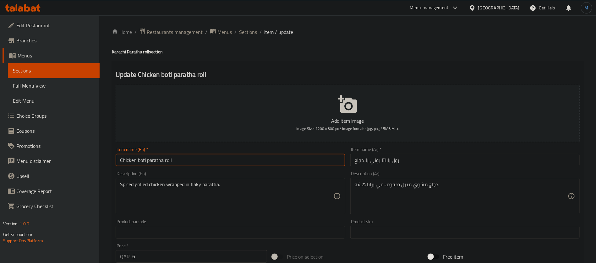
type input "Chicken Boti Paratha Roll"
click at [384, 160] on input "رول باراثا بوتي بالدجاج" at bounding box center [464, 160] width 229 height 13
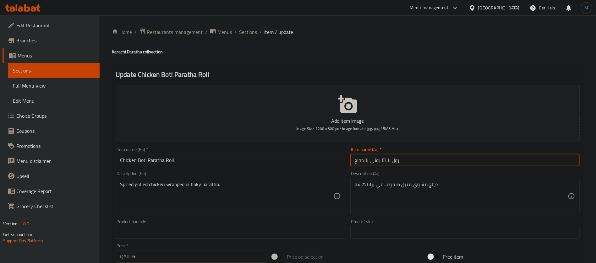
click at [384, 160] on input "رول باراثا بوتي بالدجاج" at bounding box center [464, 160] width 229 height 13
type input "رول براتا بوتي بالدجاج"
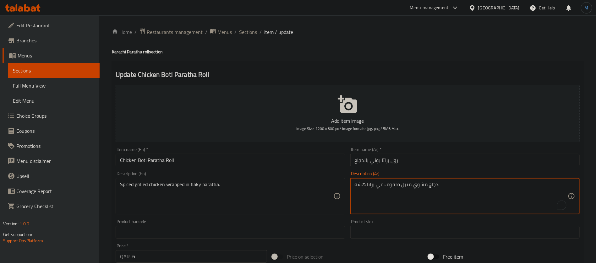
click at [362, 189] on textarea "دجاج مشوي متبل ملفوف في براتا هشة." at bounding box center [461, 197] width 213 height 30
type textarea "دجاج مشوي متبل ملفوف في براتا فلاكي."
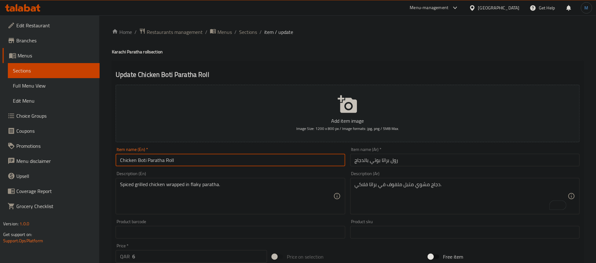
click at [300, 166] on input "Chicken Boti Paratha Roll" at bounding box center [230, 160] width 229 height 13
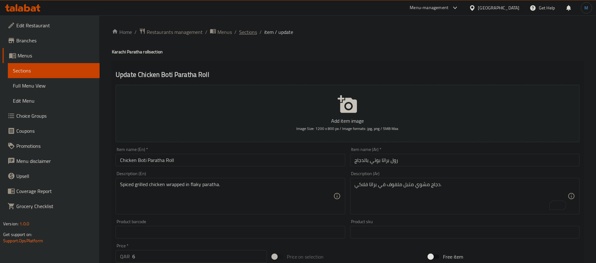
click at [242, 34] on span "Sections" at bounding box center [248, 32] width 18 height 8
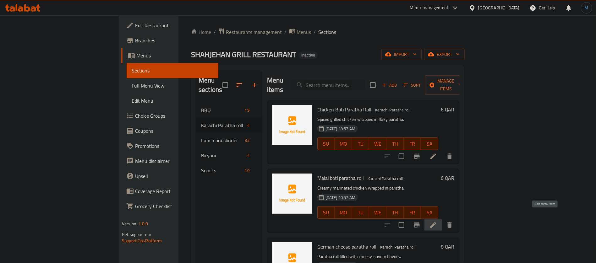
click at [437, 221] on icon at bounding box center [433, 225] width 8 height 8
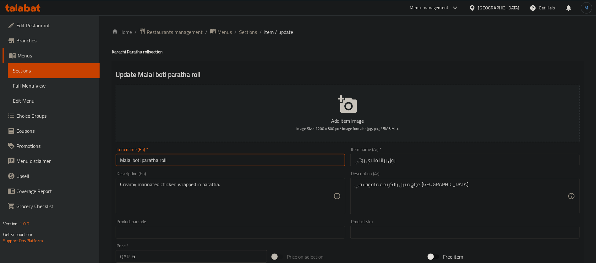
click at [274, 159] on input "Malai boti paratha roll" at bounding box center [230, 160] width 229 height 13
type input "Malai Boti Paratha Roll"
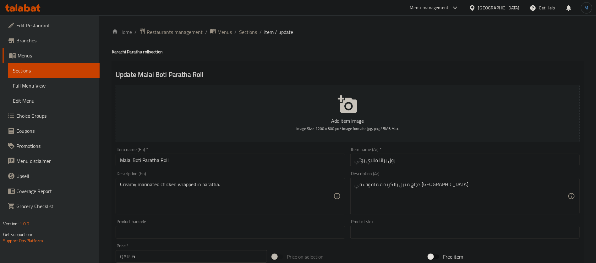
click at [449, 170] on div "Description (Ar) دجاج متبل بالكريمة ملفوف في [GEOGRAPHIC_DATA]. Description (Ar)" at bounding box center [465, 193] width 234 height 48
click at [403, 183] on textarea "دجاج متبل بالكريمة ملفوف في براتا." at bounding box center [461, 197] width 213 height 30
click at [396, 186] on textarea "دجاج متبل كريمية ملفوف في براتا." at bounding box center [461, 197] width 213 height 30
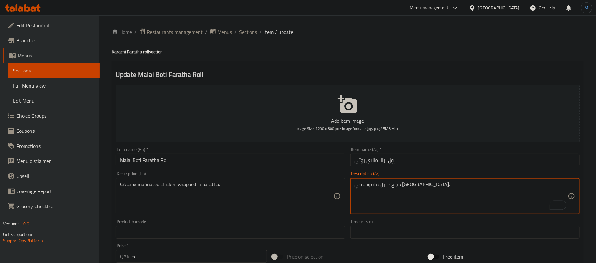
paste textarea "ريمية"
type textarea "دجاج كريمية متبلة ملفوف في براتا."
click at [460, 157] on input "رول براتا مالاي بوتي" at bounding box center [464, 160] width 229 height 13
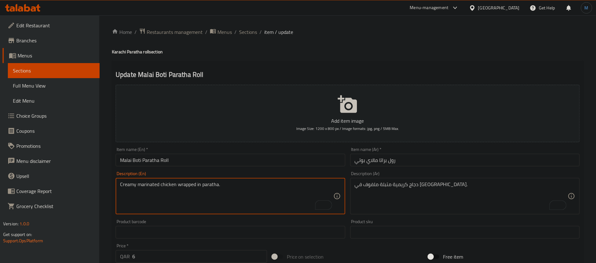
drag, startPoint x: 126, startPoint y: 183, endPoint x: 162, endPoint y: 184, distance: 35.5
click at [162, 184] on textarea "Creamy marinated chicken wrapped in paratha." at bounding box center [226, 197] width 213 height 30
click at [429, 166] on input "رول براتا مالاي بوتي" at bounding box center [464, 160] width 229 height 13
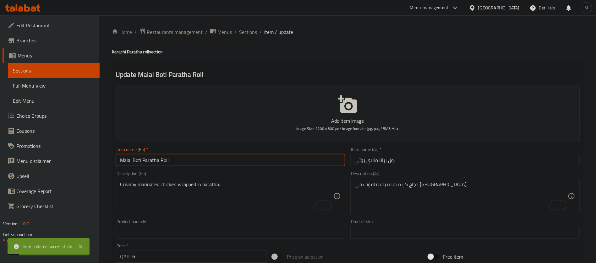
click at [264, 161] on input "Malai Boti Paratha Roll" at bounding box center [230, 160] width 229 height 13
click at [245, 36] on span "Sections" at bounding box center [248, 32] width 18 height 8
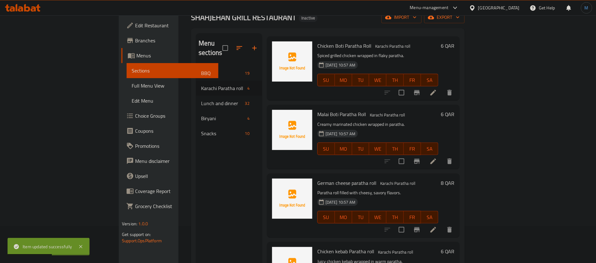
scroll to position [88, 0]
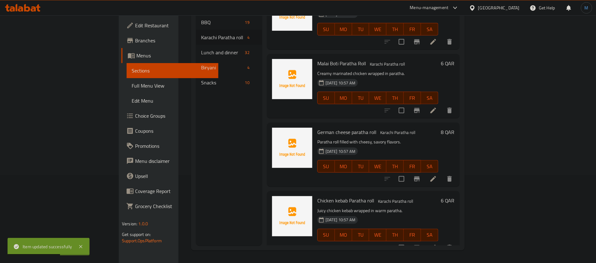
click at [442, 173] on li at bounding box center [433, 178] width 18 height 11
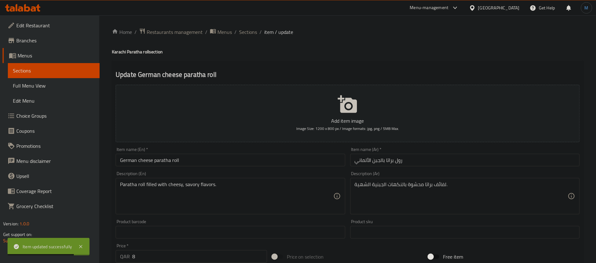
click at [261, 166] on input "German cheese paratha roll" at bounding box center [230, 160] width 229 height 13
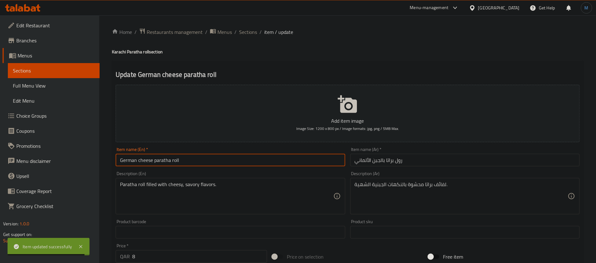
type input "German Cheese Paratha Roll"
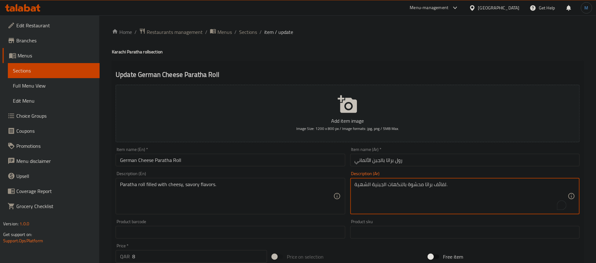
click at [436, 186] on textarea "لفائف براتا محشوة بالنكهات الجبنية الشهية." at bounding box center [461, 197] width 213 height 30
click at [366, 185] on textarea "رول براتا محشوة بالنكهات الجبنية الشهية." at bounding box center [461, 197] width 213 height 30
type textarea "رول براتا محشوة بالنكهات الجبنية المالحة."
click at [451, 168] on div "Item name (Ar)   * رول براتا بالجبن الألماني Item name (Ar) *" at bounding box center [465, 157] width 234 height 24
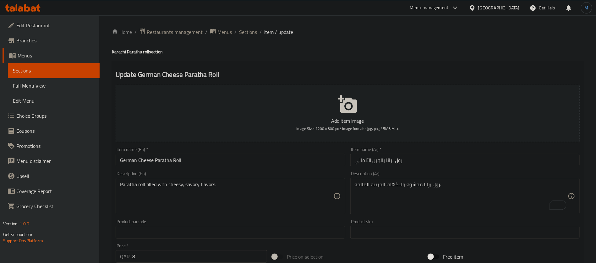
click at [451, 163] on input "رول براتا بالجبن الألماني" at bounding box center [464, 160] width 229 height 13
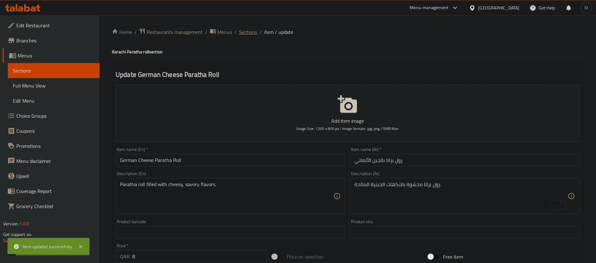
click at [248, 34] on span "Sections" at bounding box center [248, 32] width 18 height 8
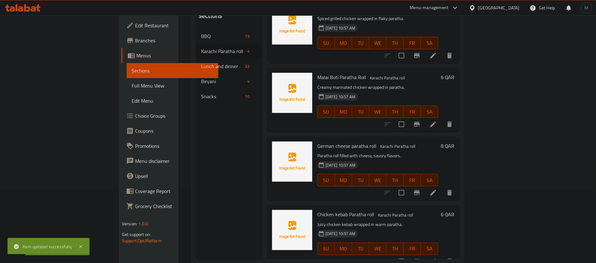
scroll to position [88, 0]
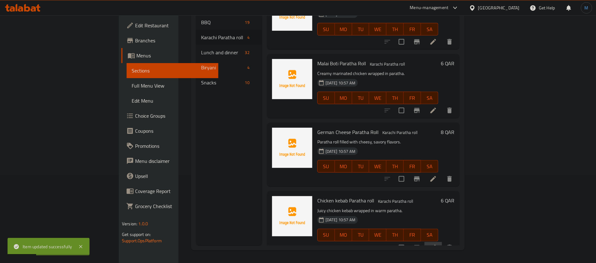
click at [442, 242] on li at bounding box center [433, 247] width 18 height 11
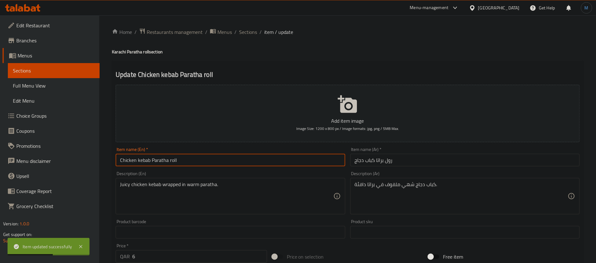
click at [232, 162] on input "Chicken kebab Paratha roll" at bounding box center [230, 160] width 229 height 13
type input "Chicken Kebab Paratha Roll"
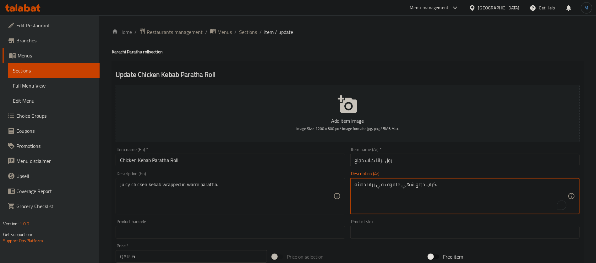
click at [407, 185] on textarea "كباب دجاج شهي ملفوف في براتا دافئة." at bounding box center [461, 197] width 213 height 30
type textarea "كباب دجاج جوسي ملفوف في براتا دافئة."
click at [282, 157] on input "Chicken Kebab Paratha Roll" at bounding box center [230, 160] width 229 height 13
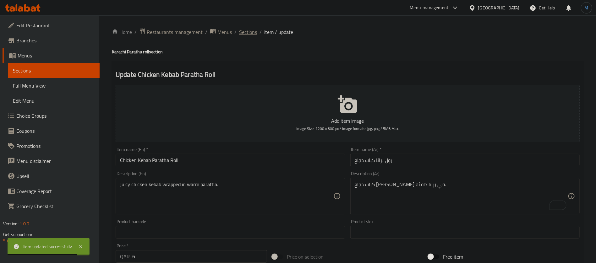
click at [247, 30] on span "Sections" at bounding box center [248, 32] width 18 height 8
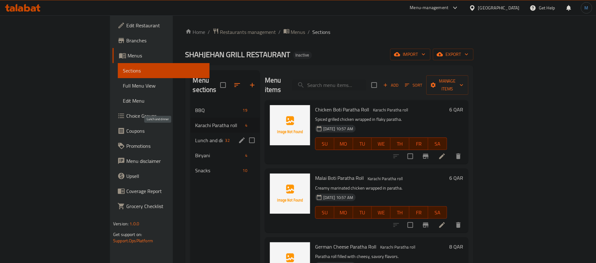
click at [195, 137] on span "Lunch and dinner" at bounding box center [208, 141] width 27 height 8
click at [238, 137] on icon "edit" at bounding box center [242, 141] width 8 height 8
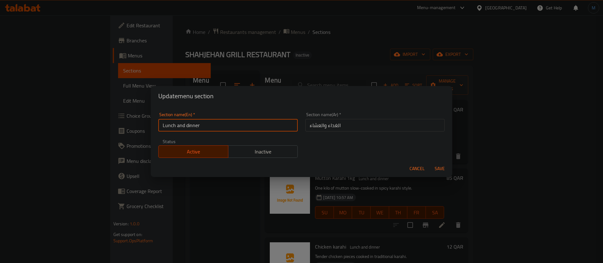
click at [221, 131] on input "Lunch and dinner" at bounding box center [227, 125] width 139 height 13
type input "Lunch and Dinner"
click at [430, 163] on button "Save" at bounding box center [440, 169] width 20 height 12
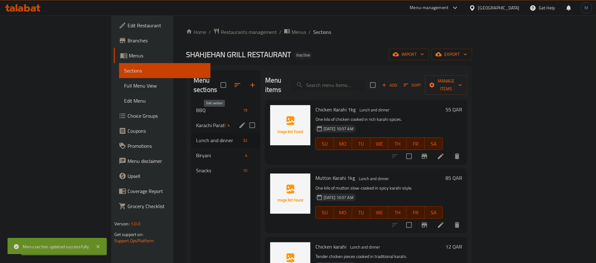
click at [238, 122] on icon "edit" at bounding box center [242, 126] width 8 height 8
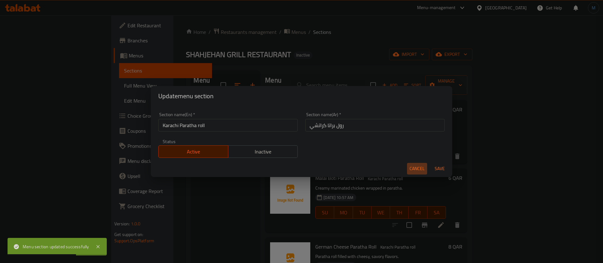
click at [411, 164] on button "Cancel" at bounding box center [417, 169] width 20 height 12
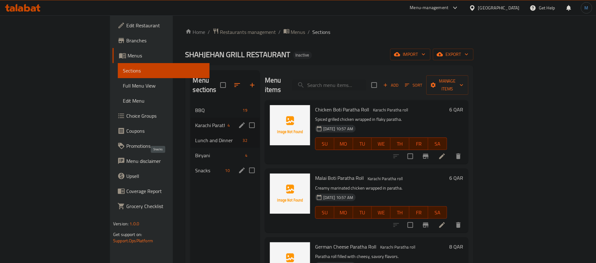
click at [195, 167] on span "Snacks" at bounding box center [208, 171] width 27 height 8
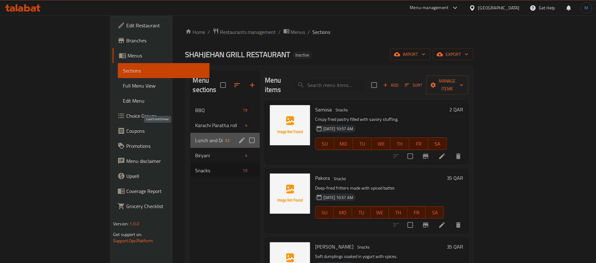
click at [195, 137] on span "Lunch and Dinner" at bounding box center [208, 141] width 27 height 8
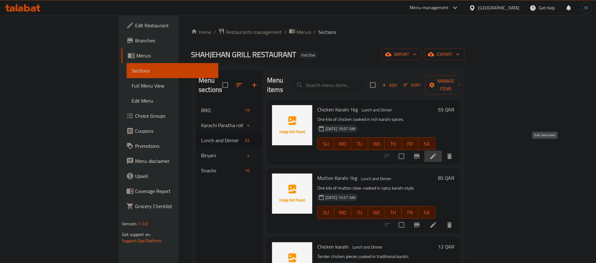
click at [437, 153] on icon at bounding box center [433, 157] width 8 height 8
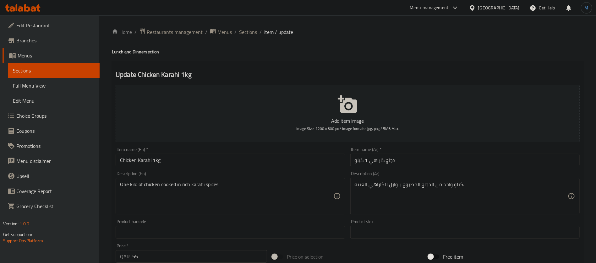
click at [235, 163] on input "Chicken Karahi 1kg" at bounding box center [230, 160] width 229 height 13
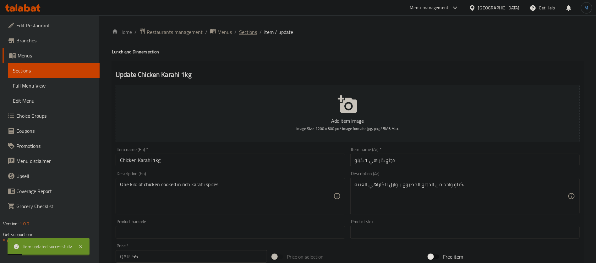
click at [244, 29] on span "Sections" at bounding box center [248, 32] width 18 height 8
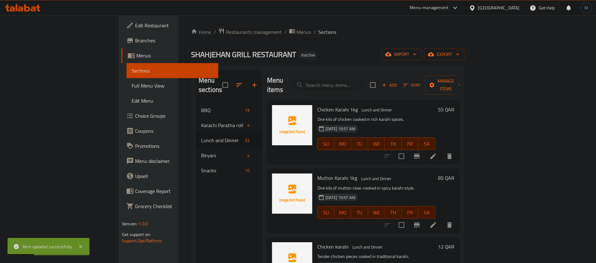
click at [442, 220] on li at bounding box center [433, 225] width 18 height 11
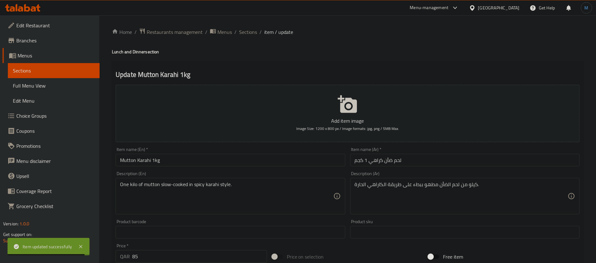
click at [143, 157] on input "Mutton Karahi 1kg" at bounding box center [230, 160] width 229 height 13
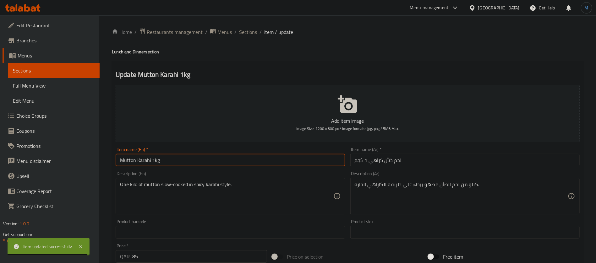
click at [143, 157] on input "Mutton Karahi 1kg" at bounding box center [230, 160] width 229 height 13
click at [303, 162] on input "Mutton Karahi 1kg" at bounding box center [230, 160] width 229 height 13
click at [250, 34] on span "Sections" at bounding box center [248, 32] width 18 height 8
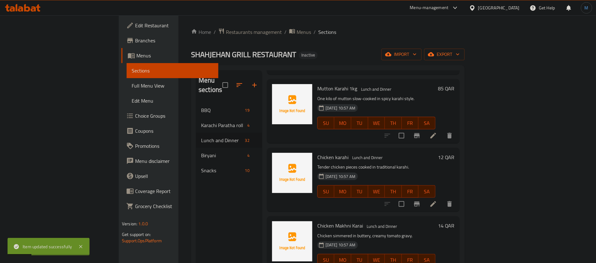
scroll to position [94, 0]
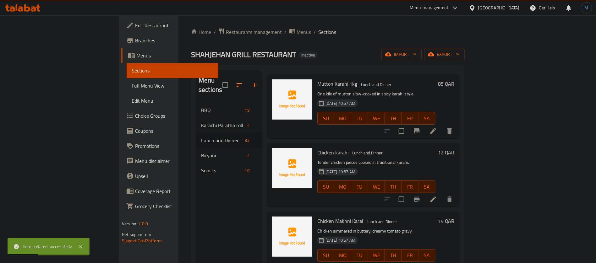
click at [442, 194] on li at bounding box center [433, 199] width 18 height 11
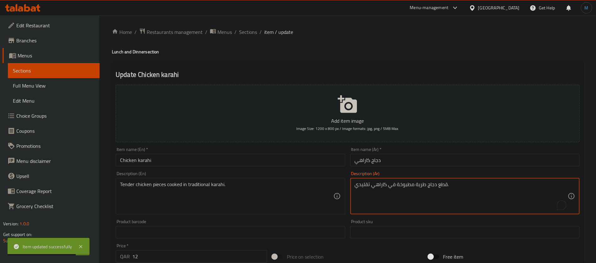
click at [421, 186] on textarea "قطع دجاج طرية مطبوخة في كاراهي تقليدي." at bounding box center [461, 197] width 213 height 30
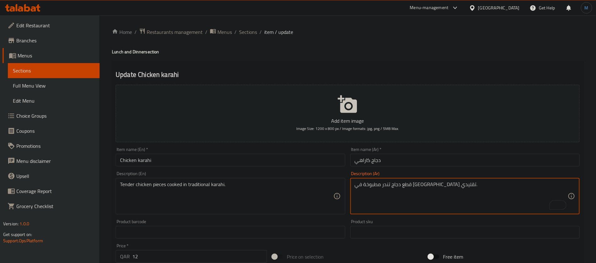
type textarea "قطع دجاج تندر مطبوخة في كاراهي تقليدي."
click at [387, 169] on div "Description (Ar) قطع دجاج تندر مطبوخة في كاراهي تقليدي. Description (Ar)" at bounding box center [465, 193] width 234 height 48
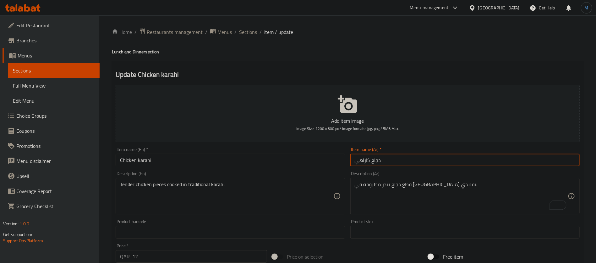
click at [385, 166] on input "دجاج كاراهي" at bounding box center [464, 160] width 229 height 13
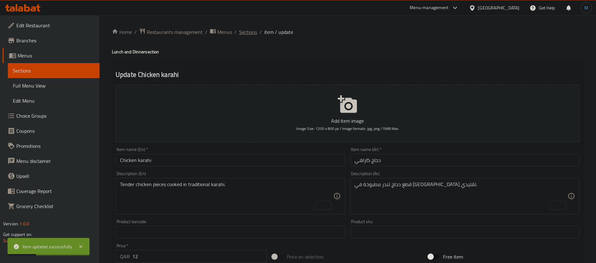
click at [255, 30] on span "Sections" at bounding box center [248, 32] width 18 height 8
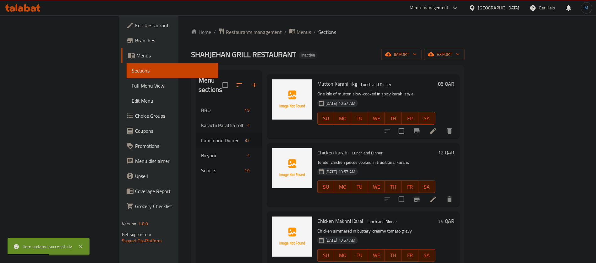
scroll to position [141, 0]
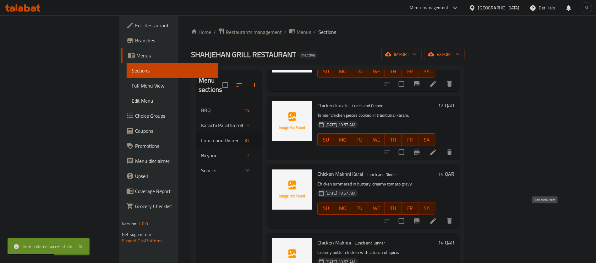
click at [437, 217] on icon at bounding box center [433, 221] width 8 height 8
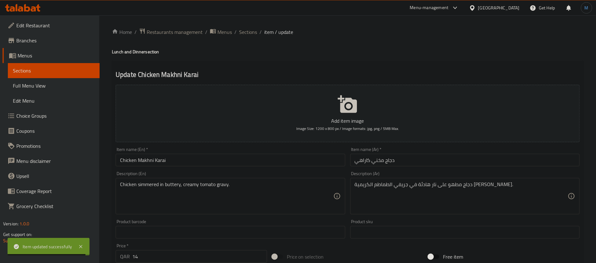
click at [139, 163] on input "Chicken Makhni Karai" at bounding box center [230, 160] width 229 height 13
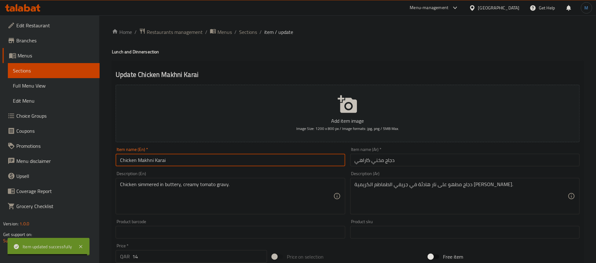
click at [139, 163] on input "Chicken Makhni Karai" at bounding box center [230, 160] width 229 height 13
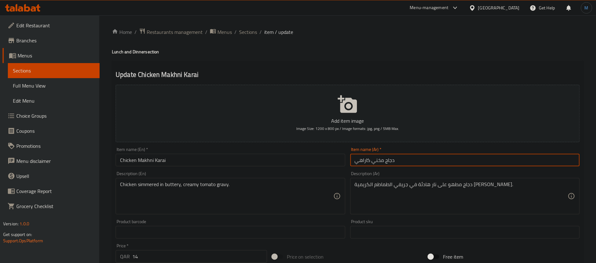
click at [383, 158] on input "دجاج مخني كاراهي" at bounding box center [464, 160] width 229 height 13
paste input "خني"
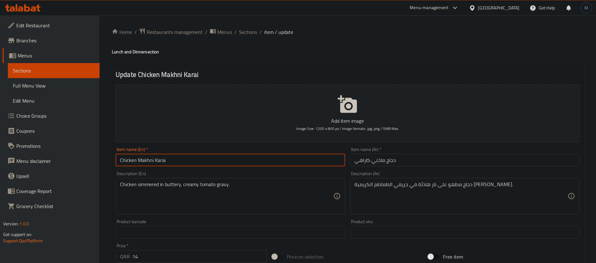
click at [160, 162] on input "Chicken Makhni Karai" at bounding box center [230, 160] width 229 height 13
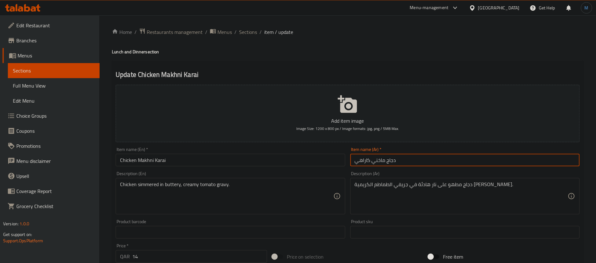
click at [360, 160] on input "دجاج ماخني كاراهي" at bounding box center [464, 160] width 229 height 13
paste input "text"
type input "دجاج [PERSON_NAME]"
click at [259, 162] on input "Chicken Makhni Karai" at bounding box center [230, 160] width 229 height 13
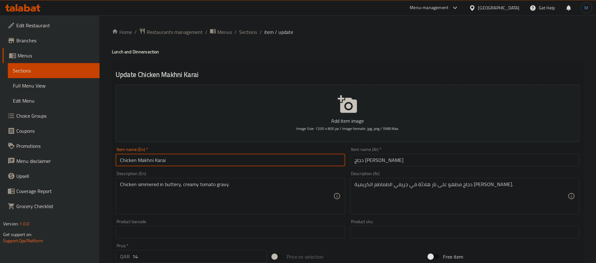
click at [259, 162] on input "Chicken Makhni Karai" at bounding box center [230, 160] width 229 height 13
paste input "h"
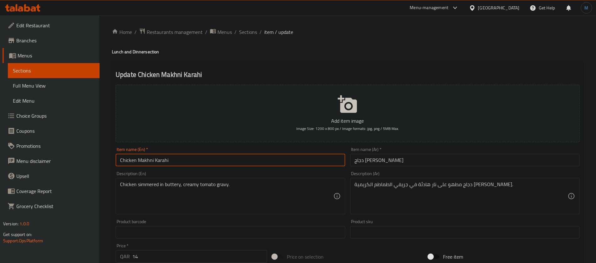
type input "Chicken Makhni Karahi"
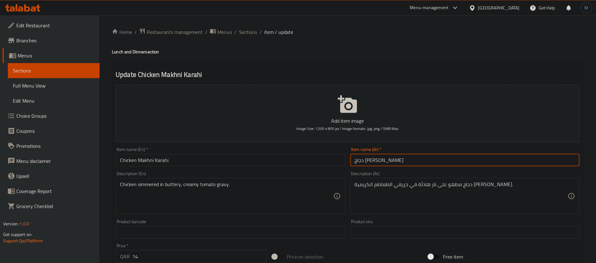
click at [447, 161] on input "دجاج [PERSON_NAME]" at bounding box center [464, 160] width 229 height 13
paste input "اه"
type input "دجاج [PERSON_NAME]"
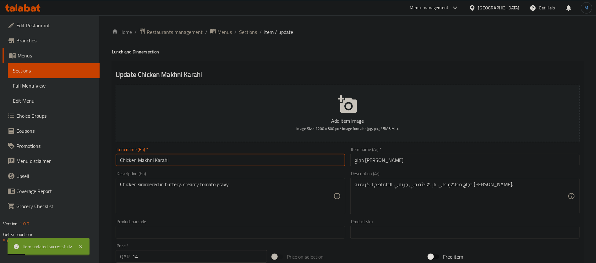
click at [295, 160] on input "Chicken Makhni Karahi" at bounding box center [230, 160] width 229 height 13
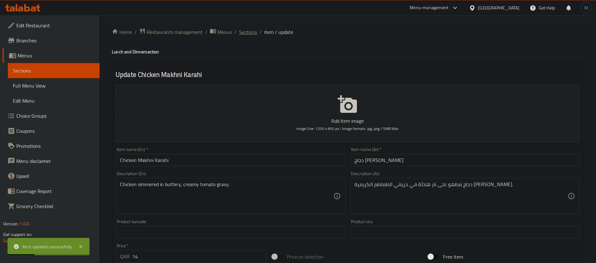
click at [253, 34] on span "Sections" at bounding box center [248, 32] width 18 height 8
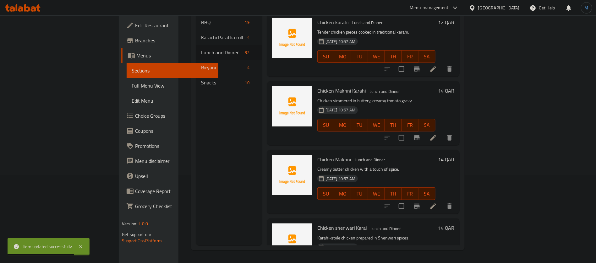
scroll to position [141, 0]
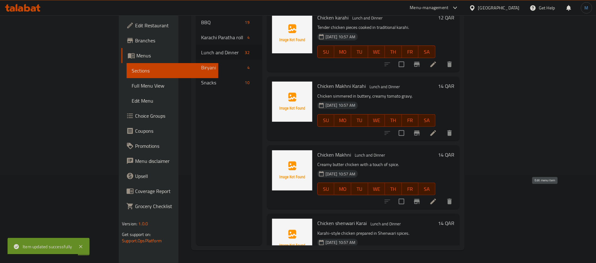
click at [437, 198] on icon at bounding box center [433, 202] width 8 height 8
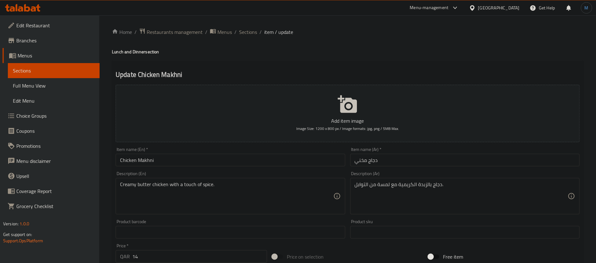
click at [249, 162] on input "Chicken Makhni" at bounding box center [230, 160] width 229 height 13
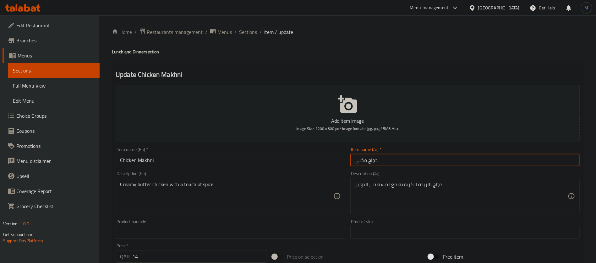
click at [431, 165] on input "دجاج مخني" at bounding box center [464, 160] width 229 height 13
paste input "ا"
type input "دجاج مخاني"
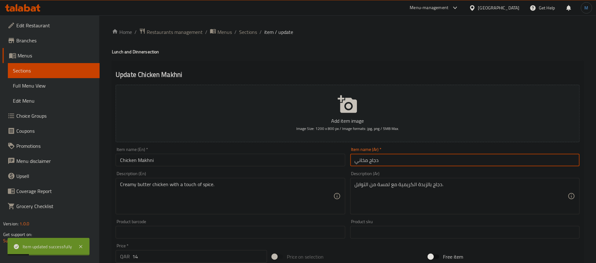
click at [361, 165] on input "دجاج مخاني" at bounding box center [464, 160] width 229 height 13
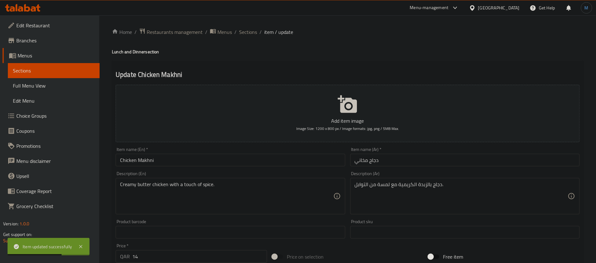
click at [220, 153] on div "Item name (En)   * Chicken Makhni Item name (En) *" at bounding box center [230, 156] width 229 height 19
click at [226, 159] on input "Chicken Makhni" at bounding box center [230, 160] width 229 height 13
click at [242, 34] on span "Sections" at bounding box center [248, 32] width 18 height 8
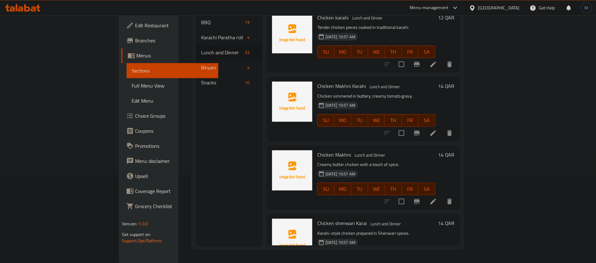
scroll to position [188, 0]
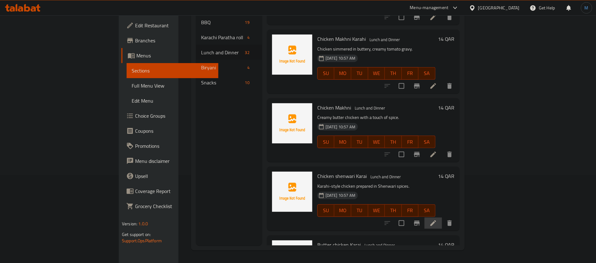
click at [442, 218] on li at bounding box center [433, 223] width 18 height 11
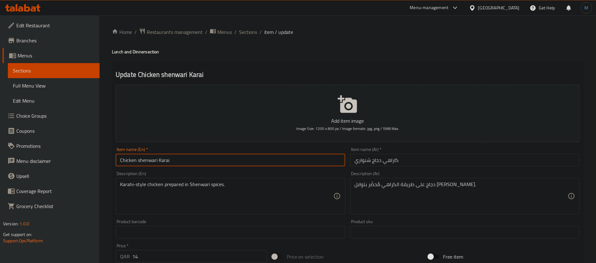
click at [293, 165] on input "Chicken shenwari Karai" at bounding box center [230, 160] width 229 height 13
paste input "inwari Karah"
type input "Chicken Shinwari Karahi"
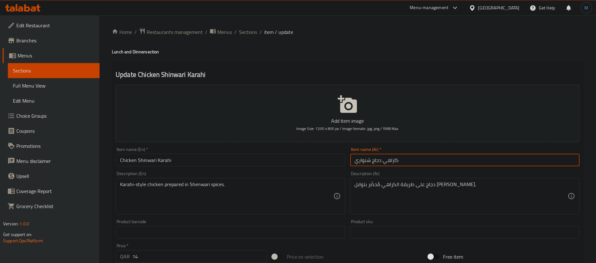
click at [417, 159] on input "كاراهي دجاج شنواري" at bounding box center [464, 160] width 229 height 13
paste input "دجاج [PERSON_NAME]"
type input "دجاج [PERSON_NAME]"
click at [162, 161] on input "Chicken Shinwari Karahi" at bounding box center [230, 160] width 229 height 13
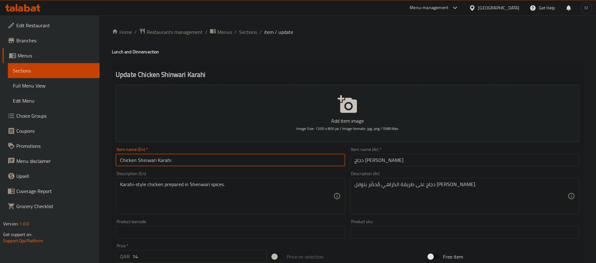
click at [162, 161] on input "Chicken Shinwari Karahi" at bounding box center [230, 160] width 229 height 13
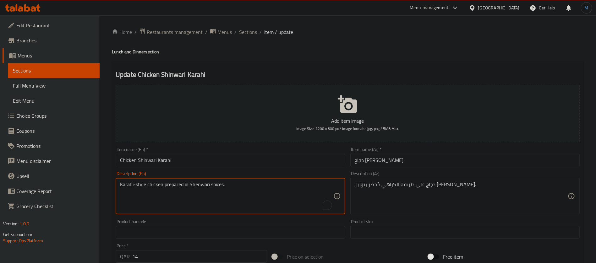
click at [127, 187] on textarea "Karahi-style chicken prepared in Shenwari spices." at bounding box center [226, 197] width 213 height 30
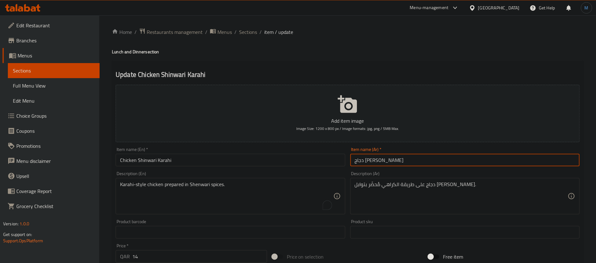
click at [383, 164] on input "دجاج [PERSON_NAME]" at bounding box center [464, 160] width 229 height 13
click at [142, 160] on input "Chicken Shinwari Karahi" at bounding box center [230, 160] width 229 height 13
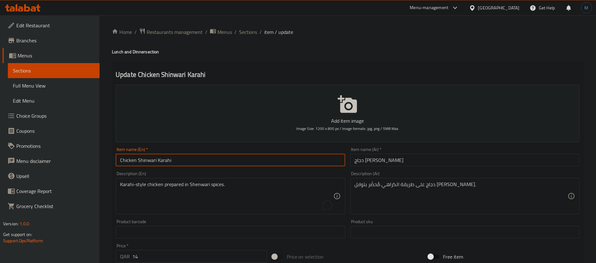
click at [142, 160] on input "Chicken Shinwari Karahi" at bounding box center [230, 160] width 229 height 13
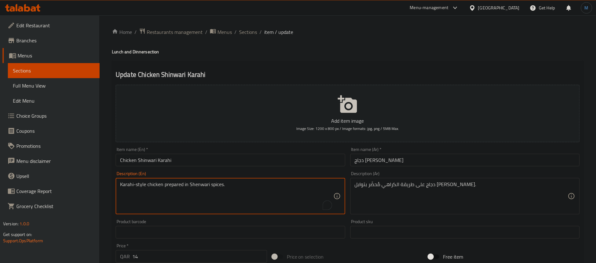
click at [199, 187] on textarea "Karahi-style chicken prepared in Shenwari spices." at bounding box center [226, 197] width 213 height 30
paste textarea "i"
paste textarea "inwari"
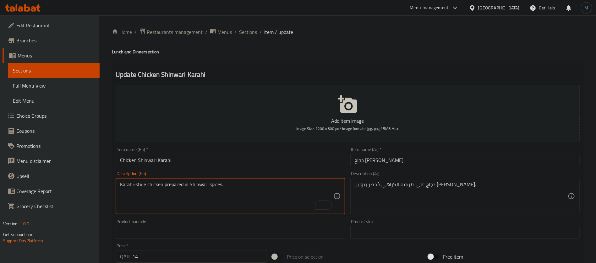
type textarea "Karahi-style chicken prepared in Shinwari spices."
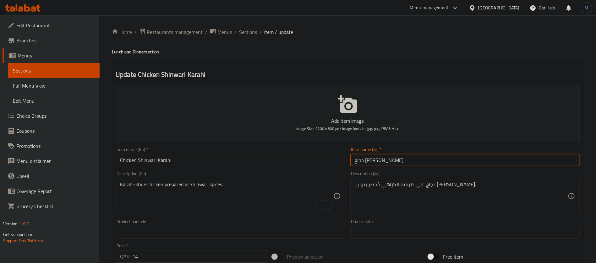
click at [383, 162] on input "دجاج [PERSON_NAME]" at bounding box center [464, 160] width 229 height 13
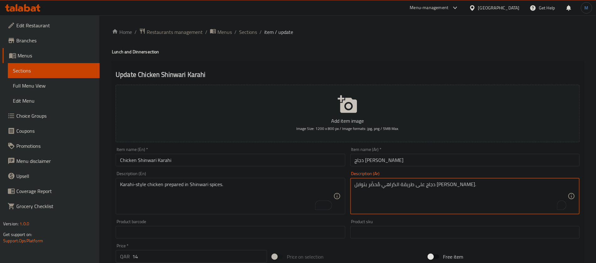
click at [369, 186] on textarea "دجاج على طريقة الكراهي مُحضّر بتوابل [PERSON_NAME]." at bounding box center [461, 197] width 213 height 30
paste textarea "[PERSON_NAME]"
type textarea "دجاج على طريقة الكراهي مُحضّر بتوابل الشينواري ."
click at [304, 165] on input "Chicken Shinwari Karahi" at bounding box center [230, 160] width 229 height 13
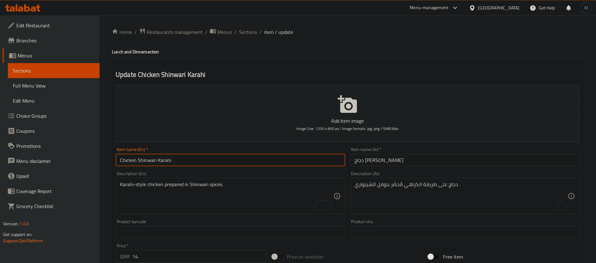
click at [249, 32] on span "Sections" at bounding box center [248, 32] width 18 height 8
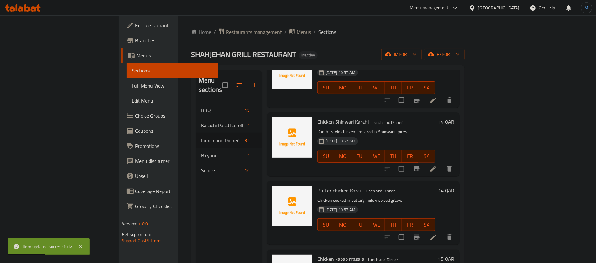
scroll to position [335, 0]
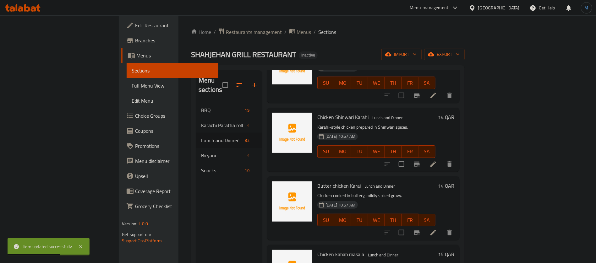
click at [437, 229] on icon at bounding box center [433, 233] width 8 height 8
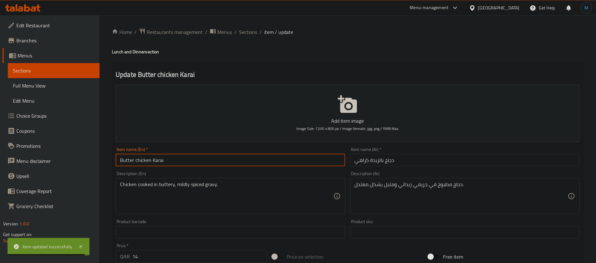
click at [302, 155] on input "Butter chicken Karai" at bounding box center [230, 160] width 229 height 13
paste input "Chicken Karah"
type input "Butter Chicken Karahi"
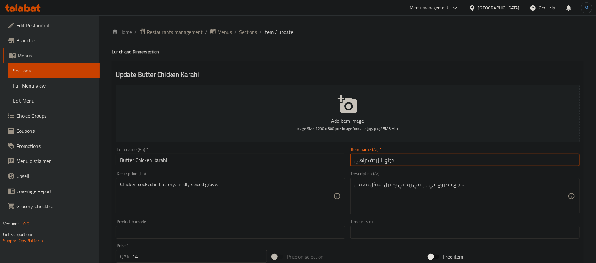
click at [402, 160] on input "دجاج بالزبدة كراهي" at bounding box center [464, 160] width 229 height 13
paste input "كراهي دجاج بالزبدة"
click at [390, 161] on input "كراهي دجاج بالزبدة" at bounding box center [464, 160] width 229 height 13
paste input "كراهي"
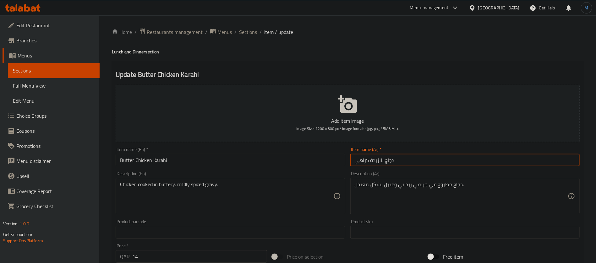
type input "دجاج بالزبدة كراهي"
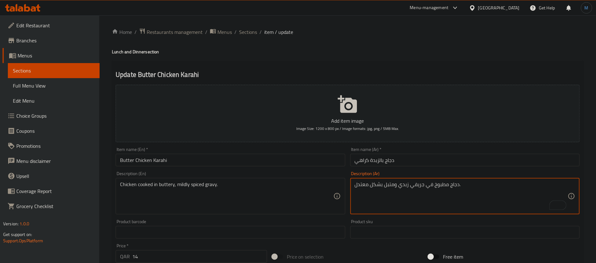
type textarea "دجاج مطبوخ في جريفي زبدي ومتبل بشكل معتدل."
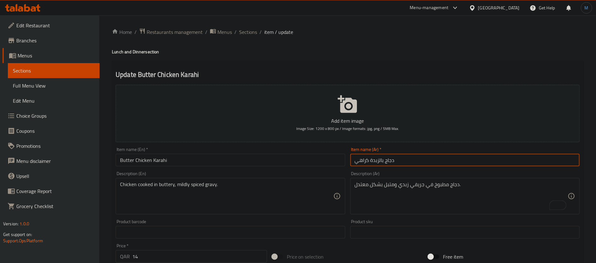
click at [469, 166] on input "دجاج بالزبدة كراهي" at bounding box center [464, 160] width 229 height 13
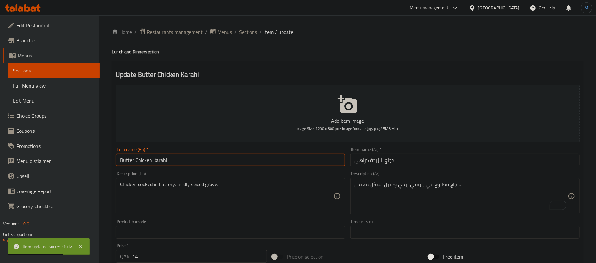
click at [227, 159] on input "Butter Chicken Karahi" at bounding box center [230, 160] width 229 height 13
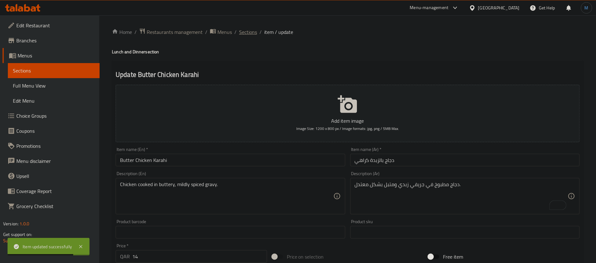
click at [245, 32] on span "Sections" at bounding box center [248, 32] width 18 height 8
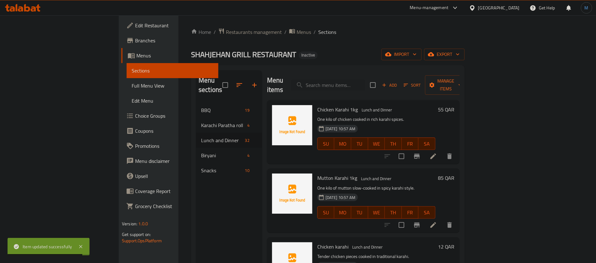
scroll to position [310, 0]
